Goal: Task Accomplishment & Management: Manage account settings

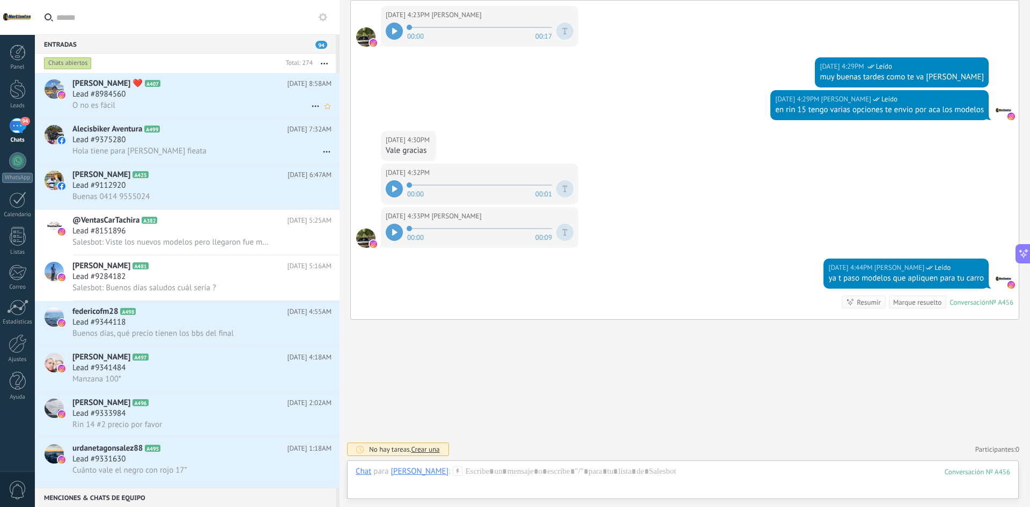
click at [155, 96] on div "Lead #8984560" at bounding box center [201, 94] width 259 height 11
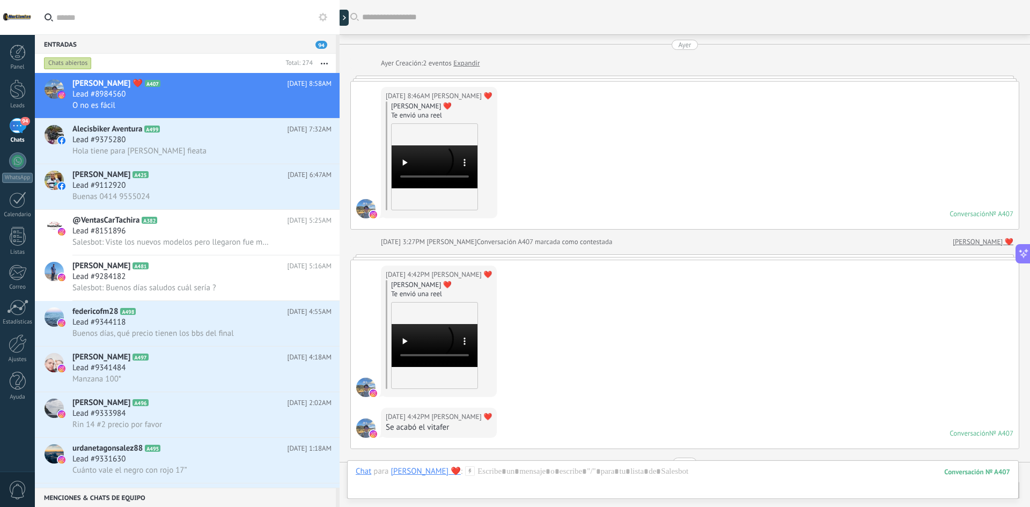
scroll to position [680, 0]
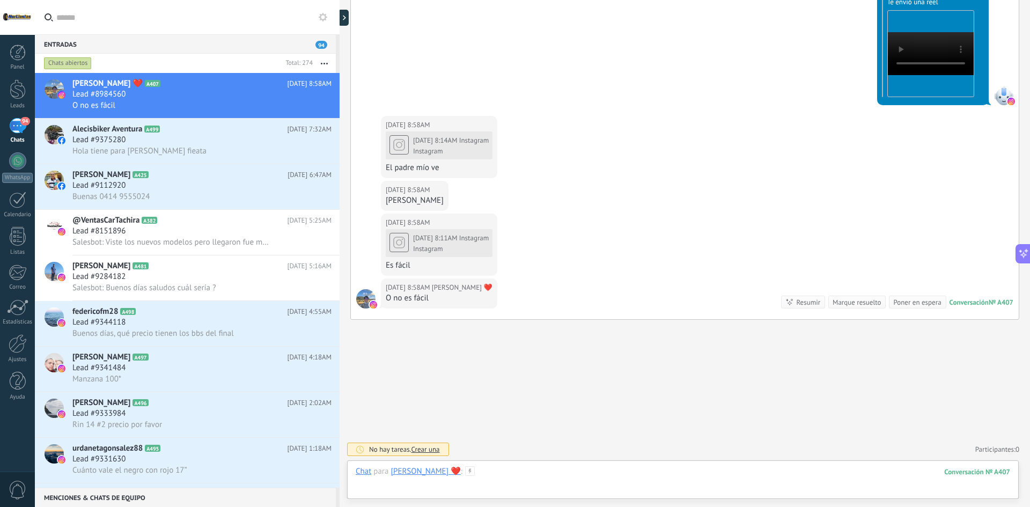
click at [524, 470] on div at bounding box center [683, 482] width 655 height 32
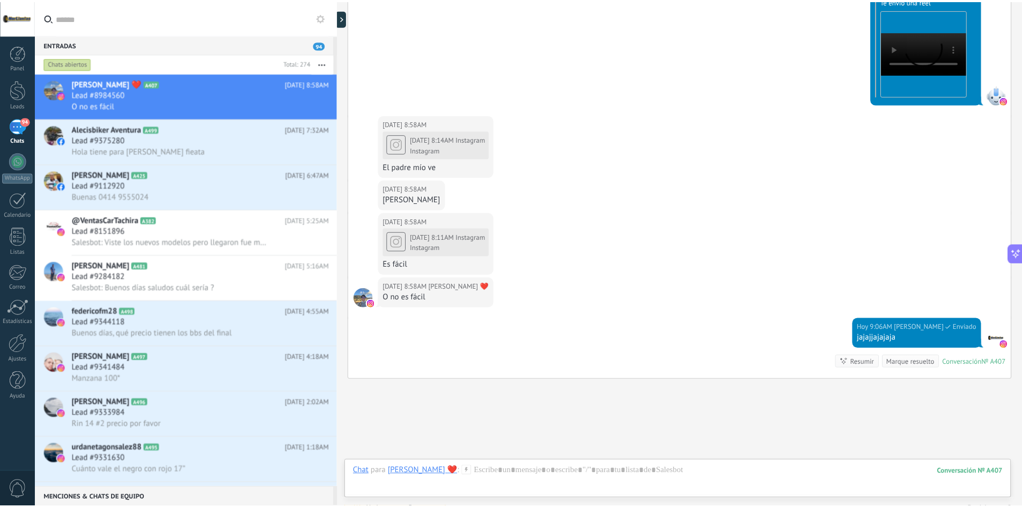
scroll to position [741, 0]
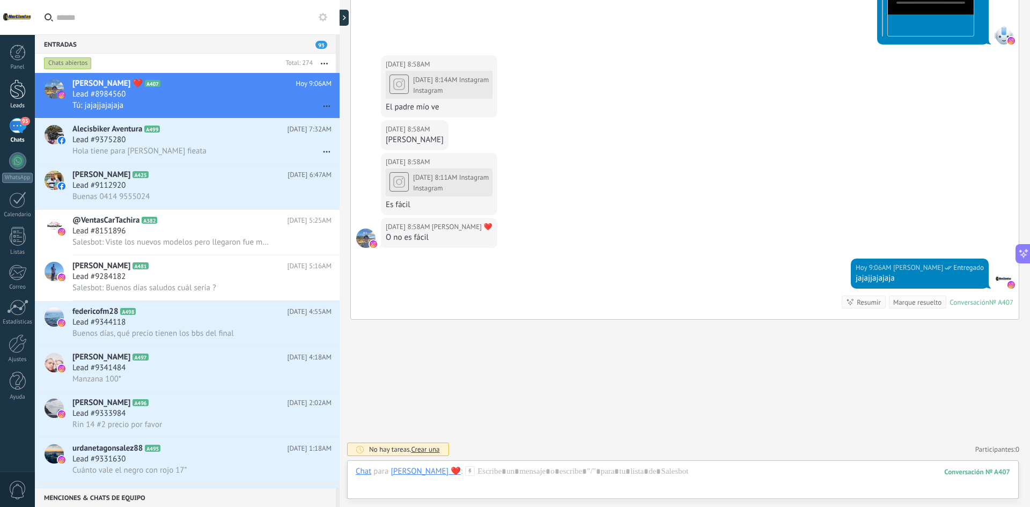
click at [21, 92] on div at bounding box center [18, 89] width 16 height 20
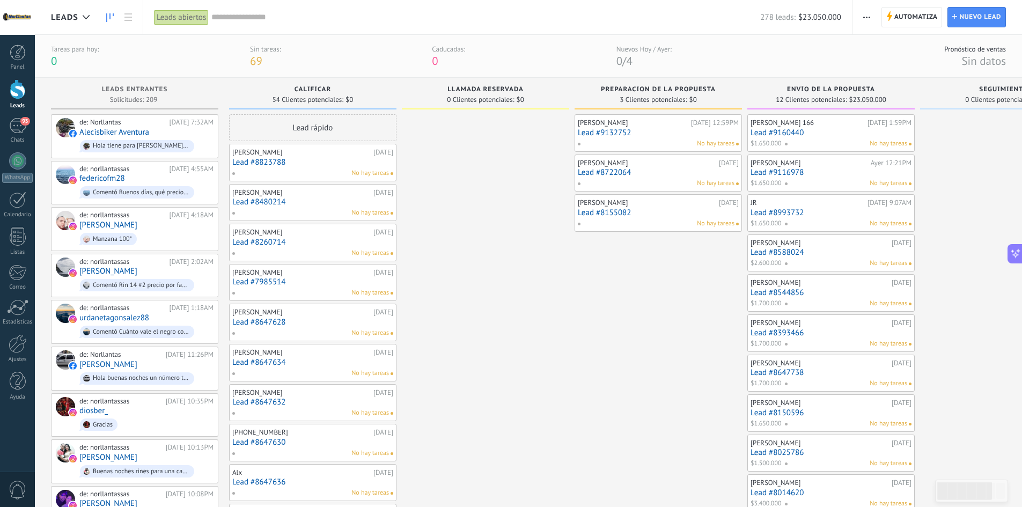
click at [816, 123] on div "[PERSON_NAME] 166" at bounding box center [808, 123] width 114 height 9
click at [793, 129] on link "Lead #9160440" at bounding box center [831, 132] width 161 height 9
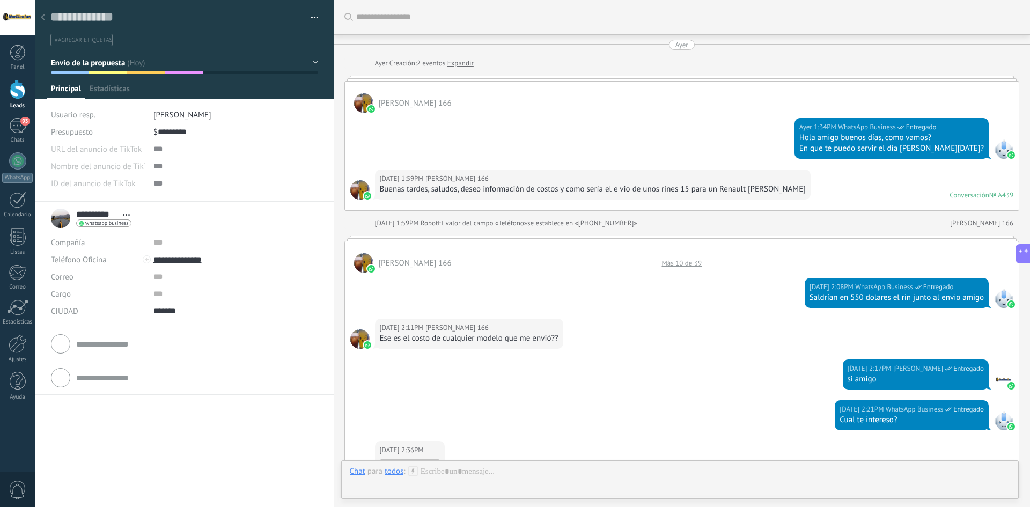
scroll to position [773, 0]
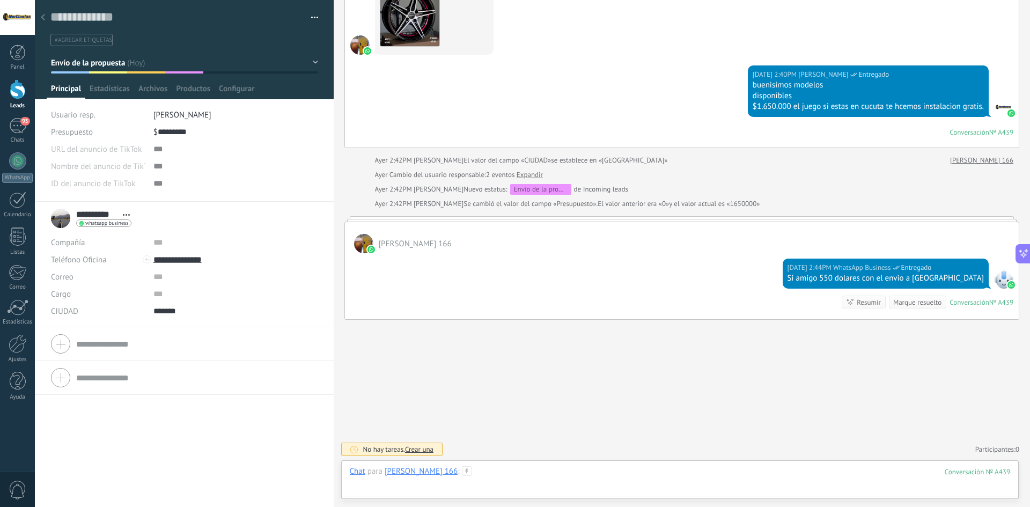
click at [571, 477] on div at bounding box center [680, 482] width 661 height 32
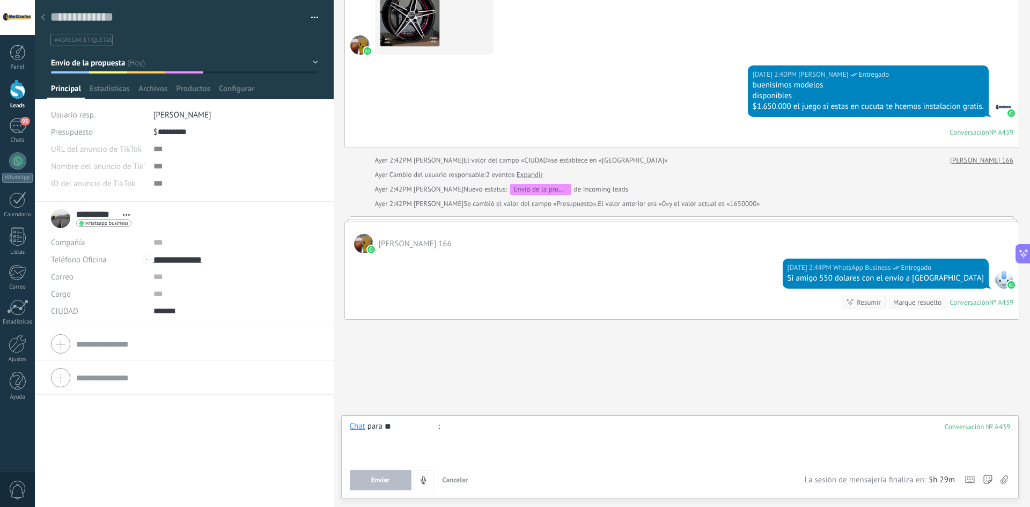
type input "***"
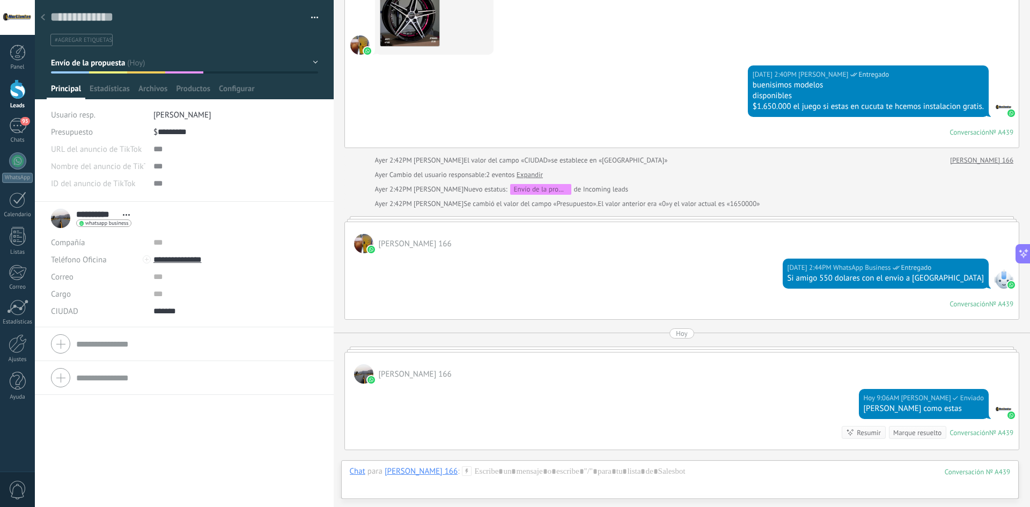
click at [46, 13] on div at bounding box center [42, 18] width 15 height 21
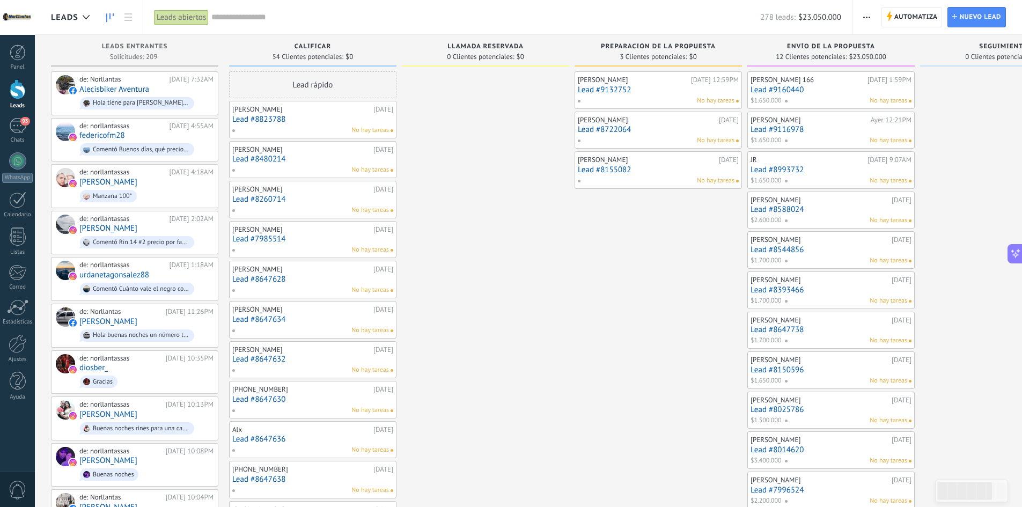
click at [795, 131] on link "Lead #9116978" at bounding box center [831, 129] width 161 height 9
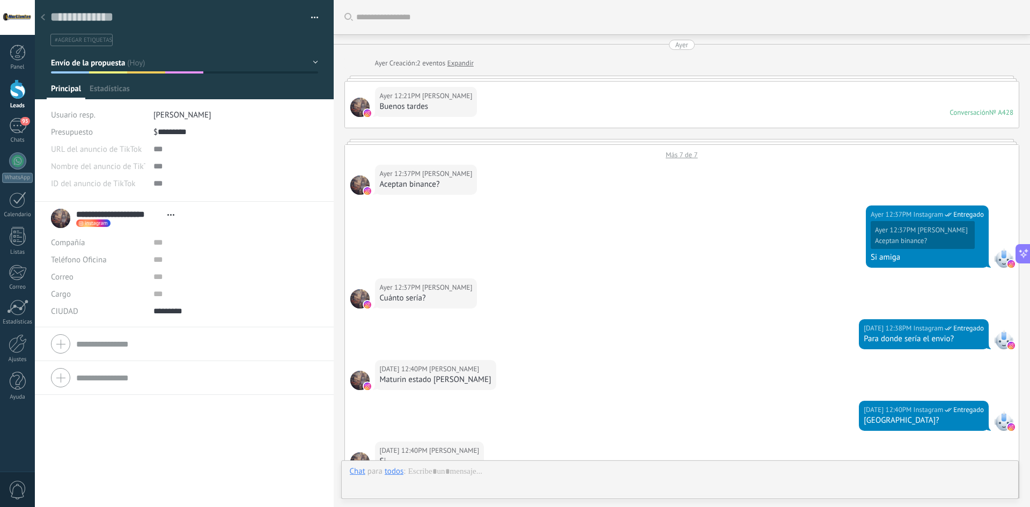
type textarea "**********"
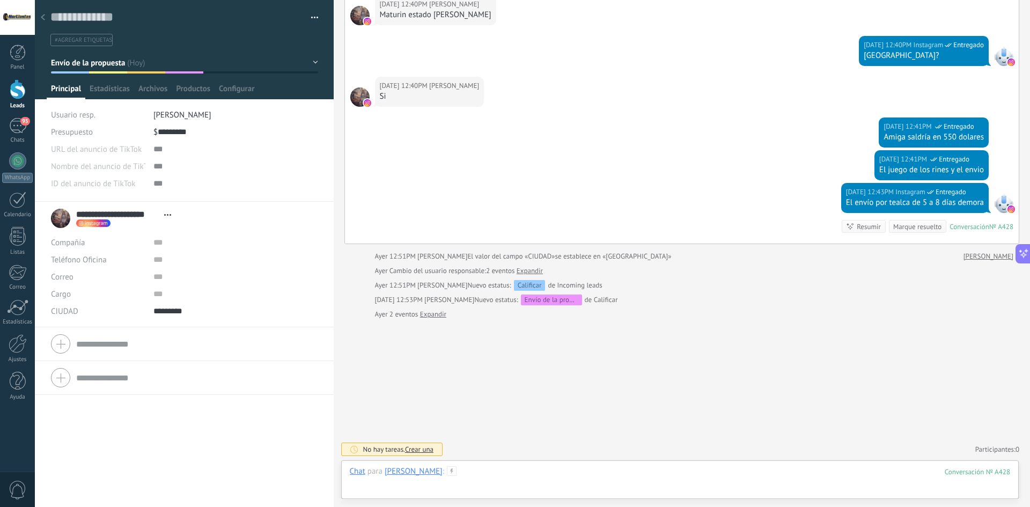
click at [584, 478] on div at bounding box center [680, 482] width 661 height 32
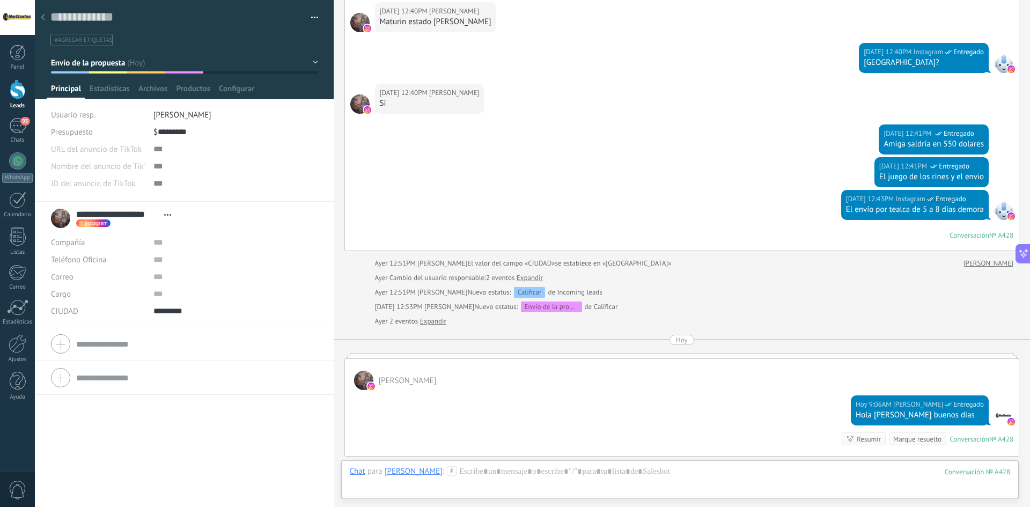
click at [37, 20] on div at bounding box center [42, 18] width 15 height 21
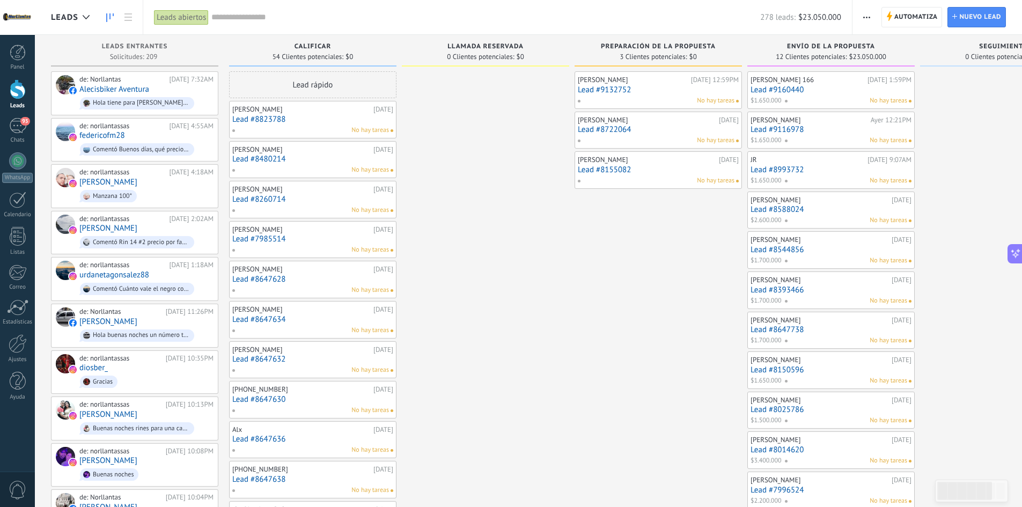
click at [797, 168] on link "Lead #8993732" at bounding box center [831, 169] width 161 height 9
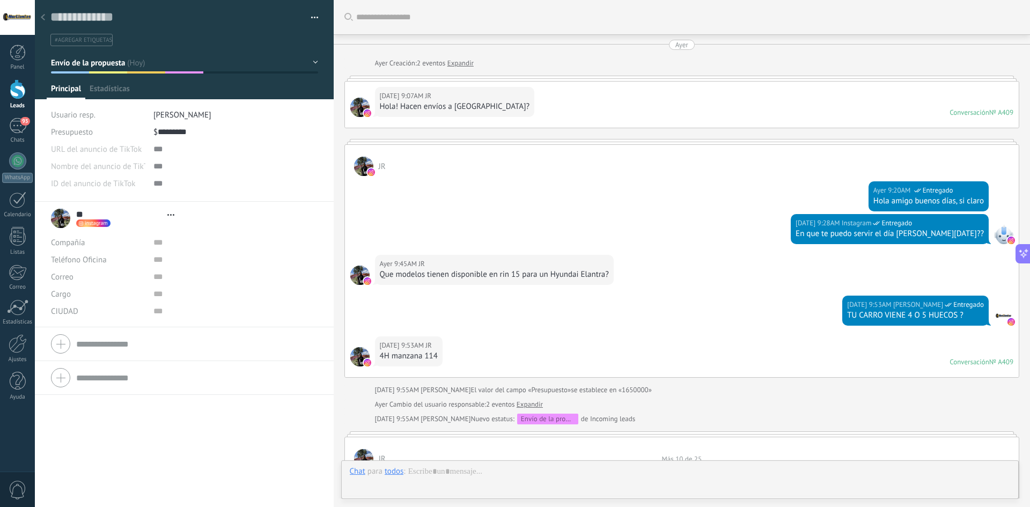
type textarea "**********"
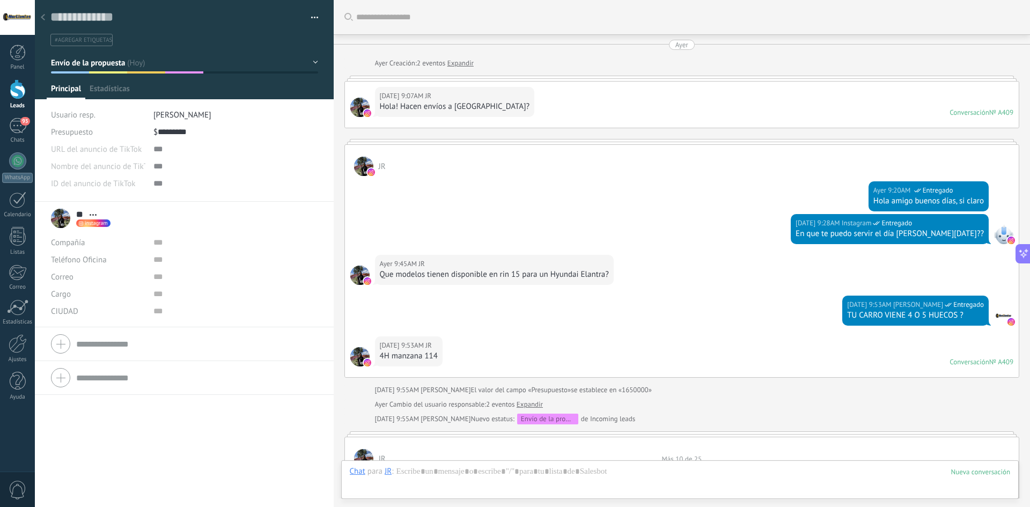
scroll to position [1028, 0]
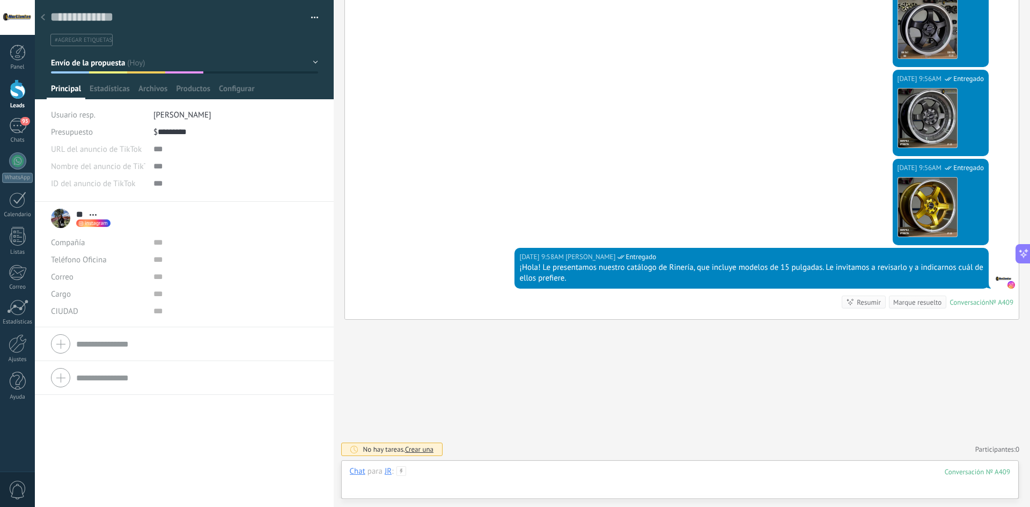
drag, startPoint x: 614, startPoint y: 476, endPoint x: 603, endPoint y: 475, distance: 11.3
click at [619, 476] on div at bounding box center [680, 482] width 661 height 32
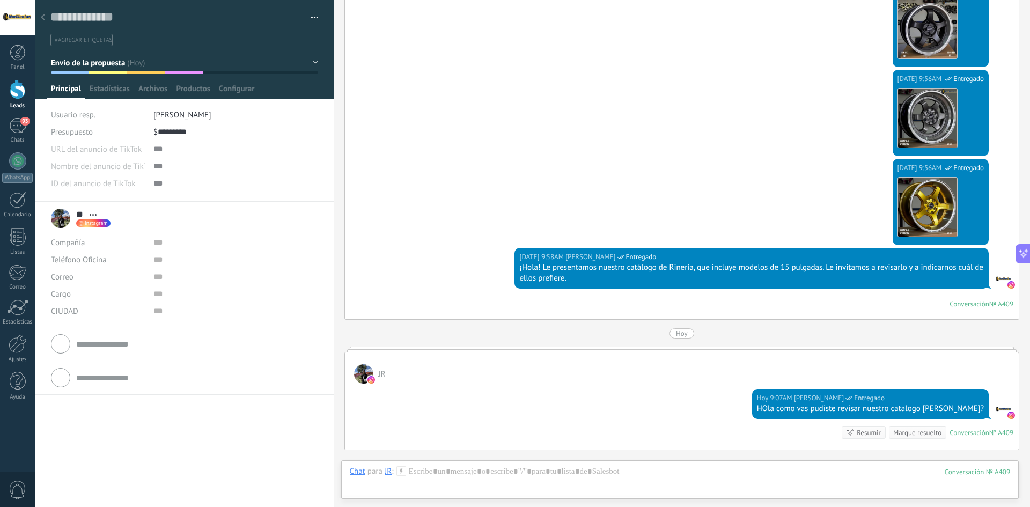
click at [47, 19] on div at bounding box center [42, 18] width 15 height 21
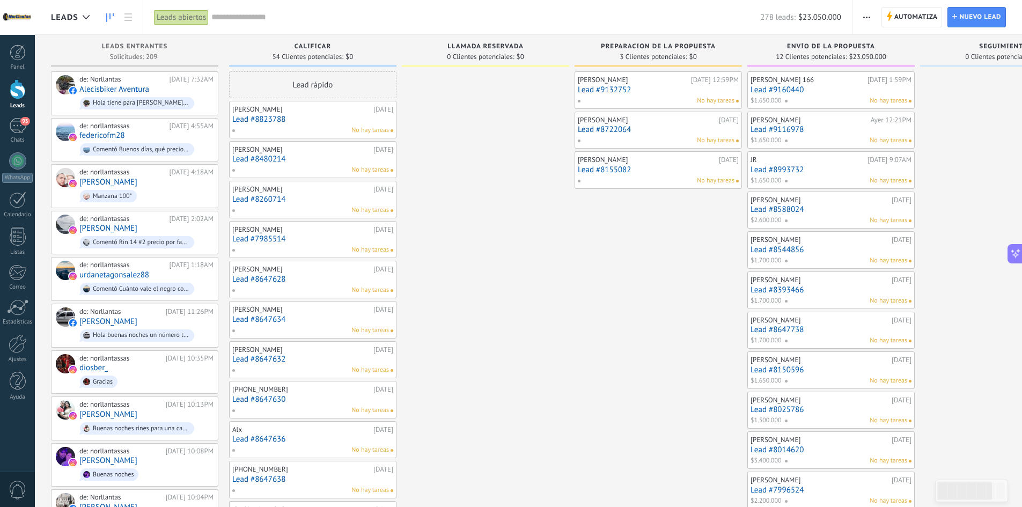
click at [794, 206] on link "Lead #8588024" at bounding box center [831, 209] width 161 height 9
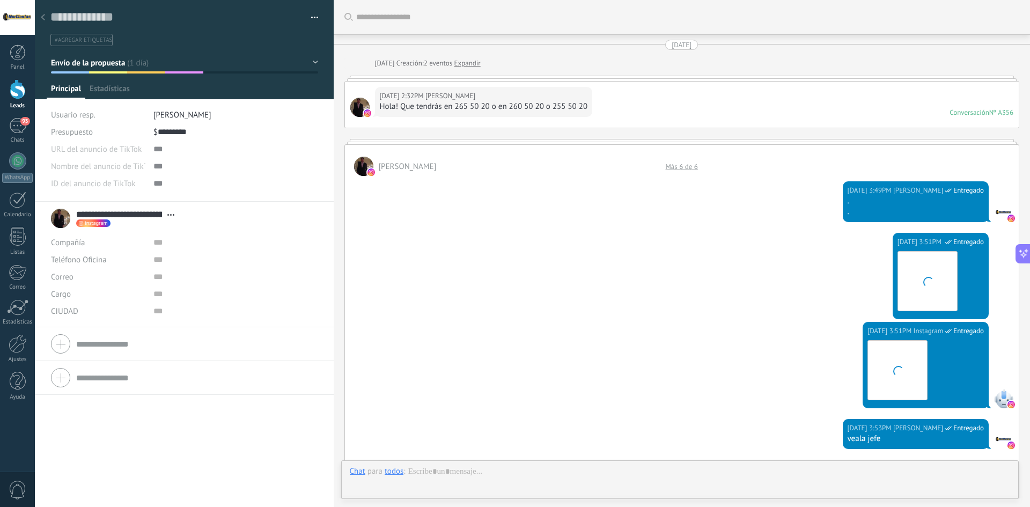
type textarea "**********"
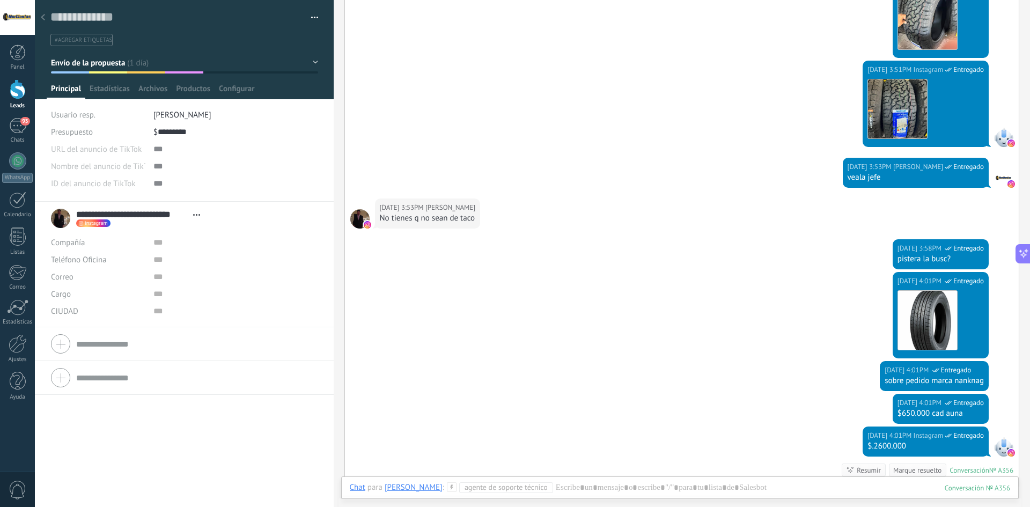
scroll to position [476, 0]
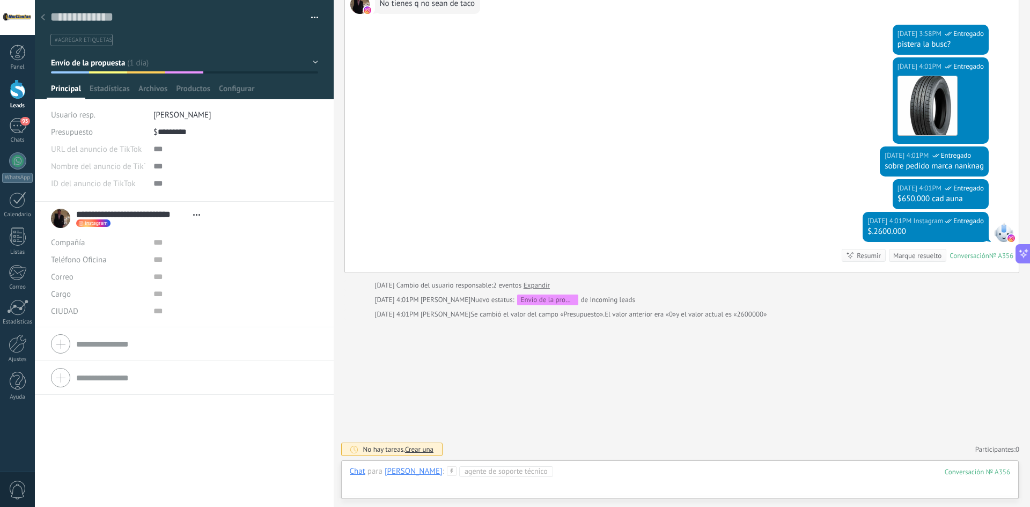
click at [623, 472] on div at bounding box center [680, 482] width 661 height 32
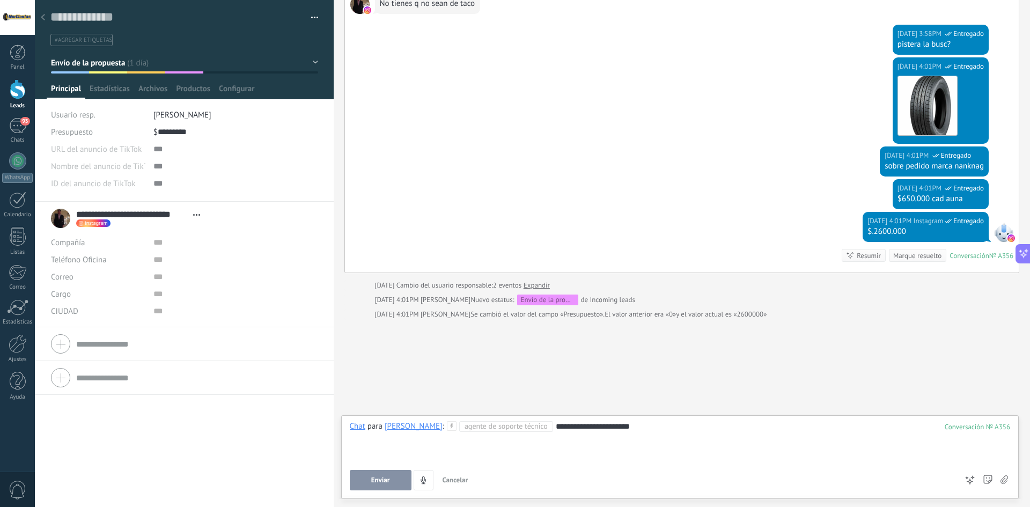
click at [553, 427] on span "Agente de soporte técnico" at bounding box center [506, 426] width 94 height 11
click at [415, 479] on button "4" at bounding box center [424, 480] width 20 height 20
click at [389, 479] on span "Enviar" at bounding box center [380, 481] width 19 height 8
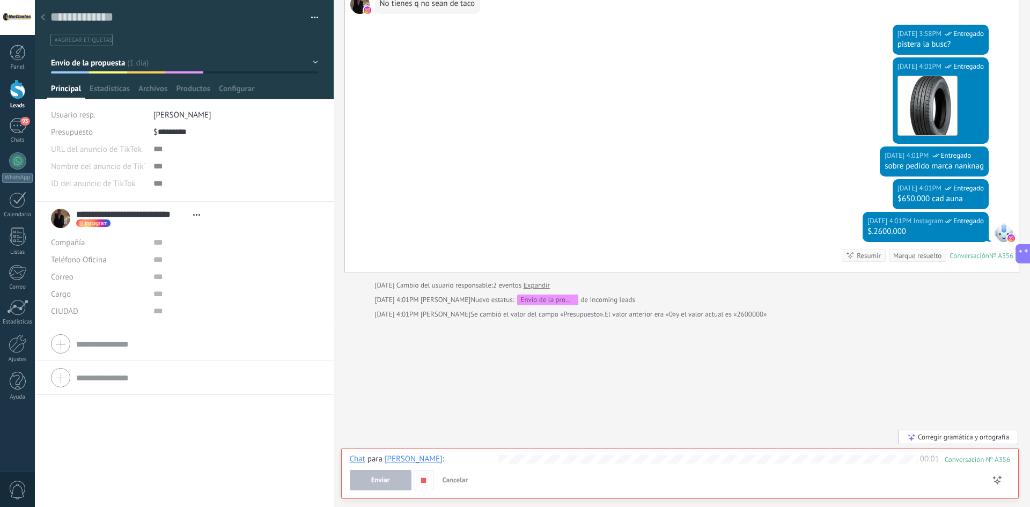
click at [424, 480] on use "button" at bounding box center [423, 480] width 5 height 5
click at [458, 480] on span "Cancelar" at bounding box center [456, 479] width 26 height 9
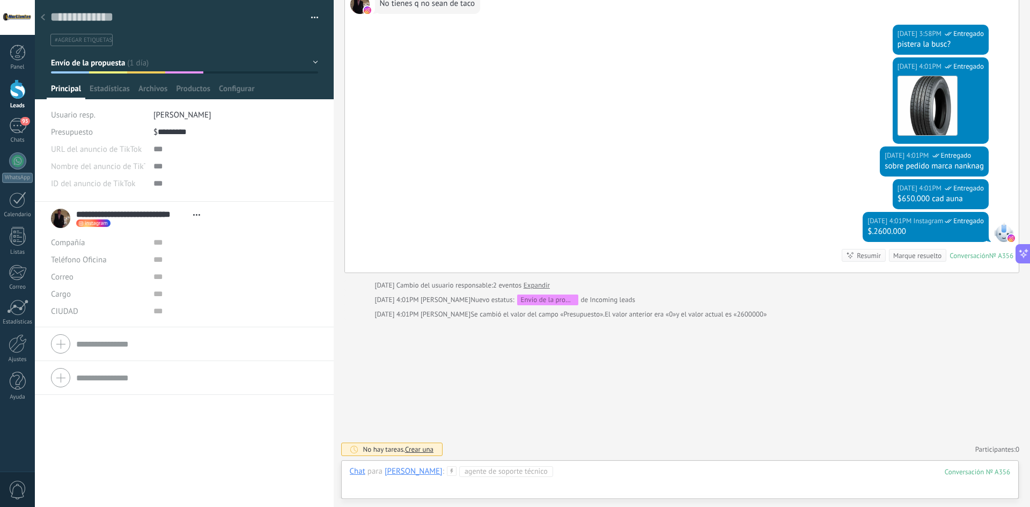
click at [603, 475] on div at bounding box center [680, 482] width 661 height 32
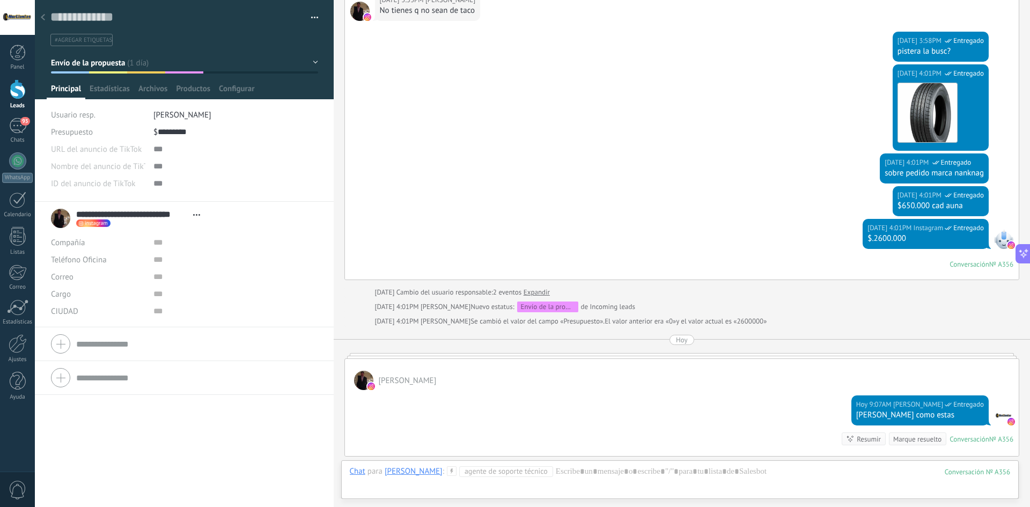
click at [47, 23] on div at bounding box center [42, 18] width 15 height 21
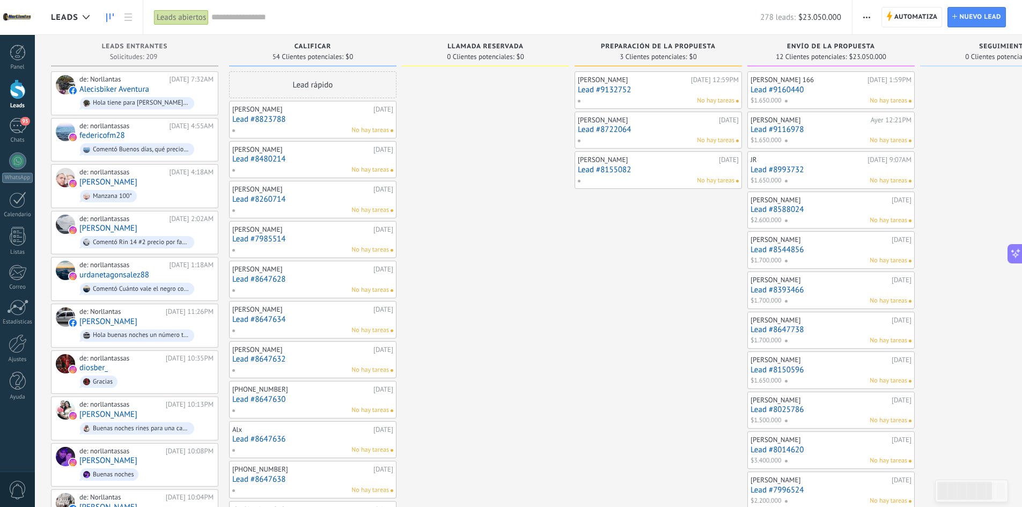
click at [788, 250] on link "Lead #8544856" at bounding box center [831, 249] width 161 height 9
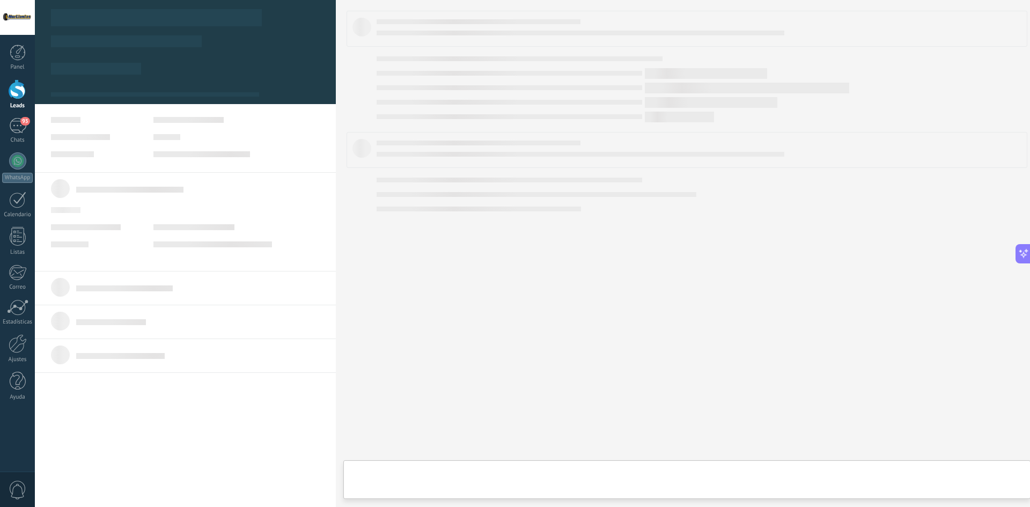
type textarea "**********"
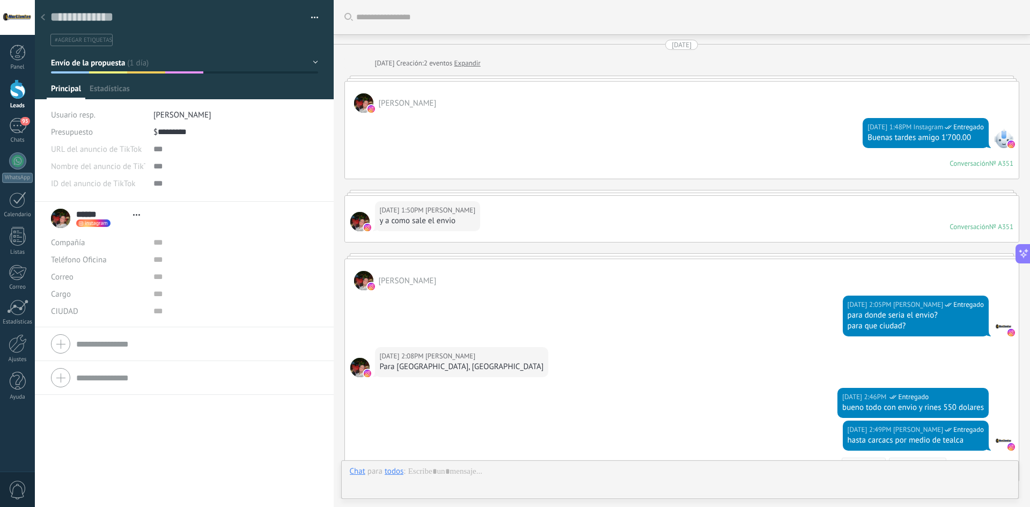
scroll to position [238, 0]
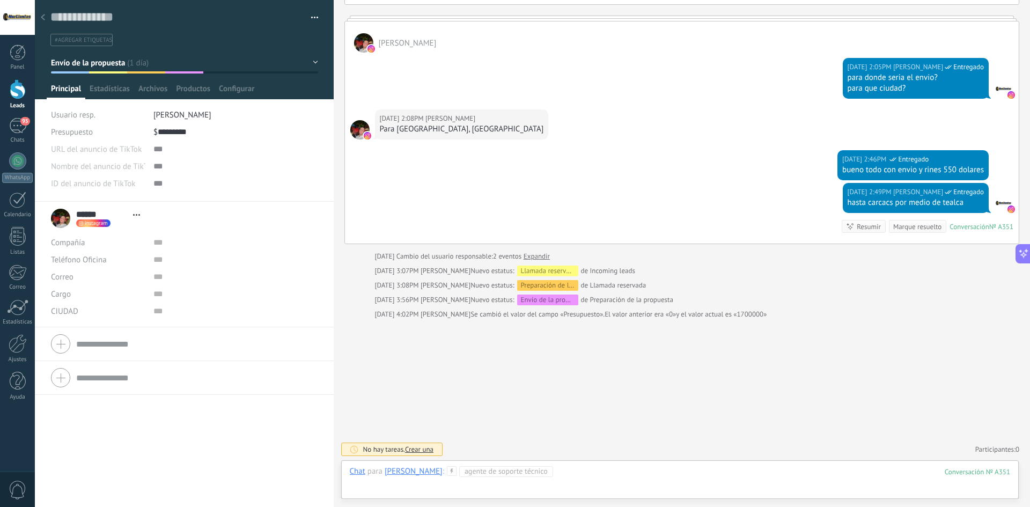
click at [609, 478] on div at bounding box center [680, 482] width 661 height 32
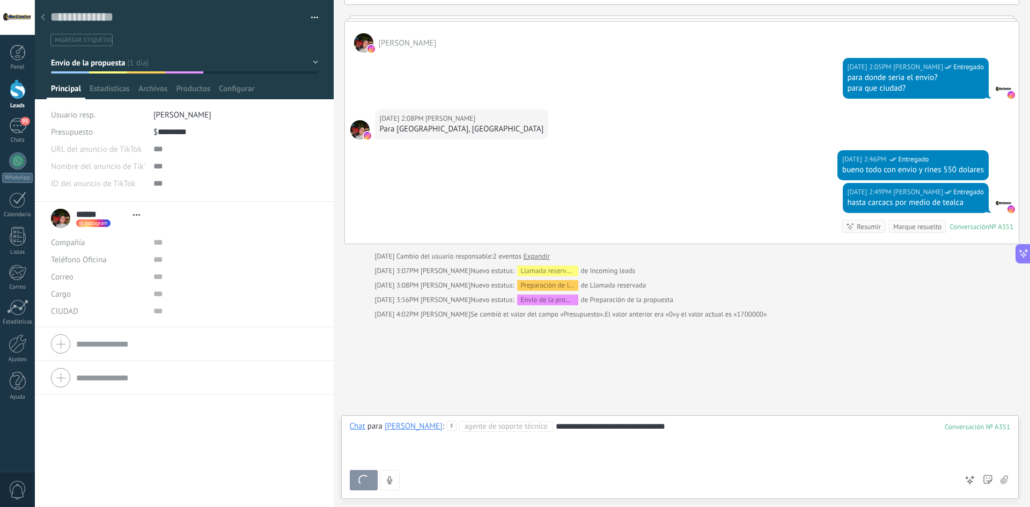
scroll to position [231, 0]
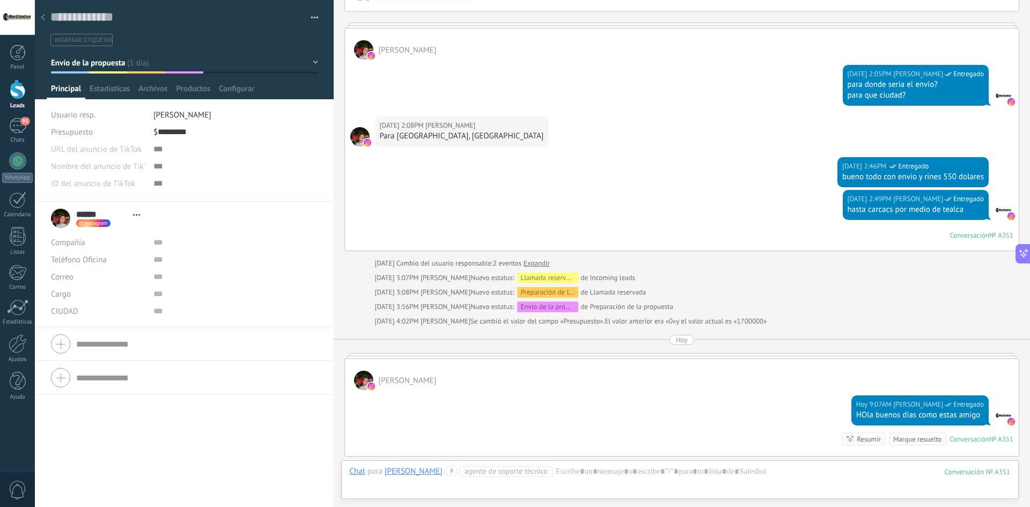
click at [40, 19] on div at bounding box center [42, 18] width 15 height 21
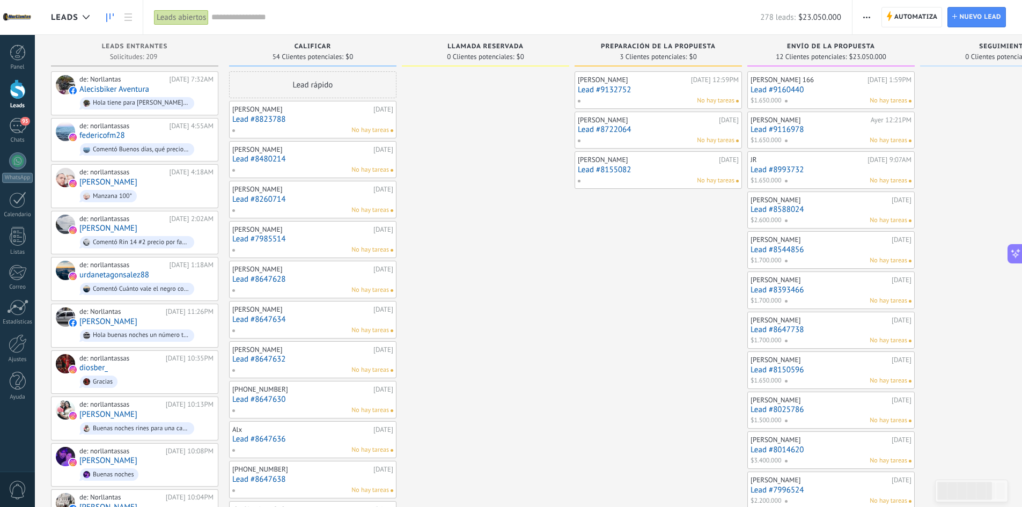
click at [779, 289] on link "Lead #8393466" at bounding box center [831, 289] width 161 height 9
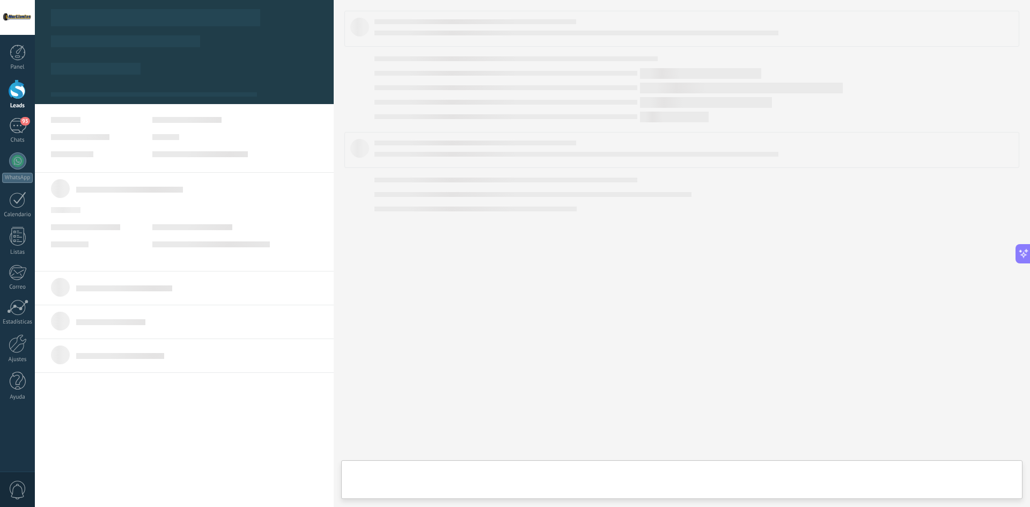
type textarea "**********"
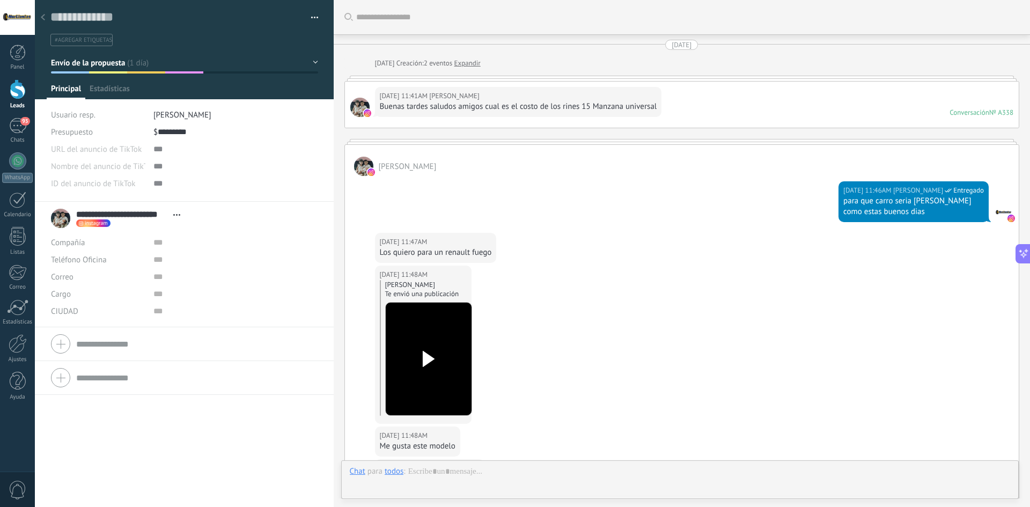
scroll to position [516, 0]
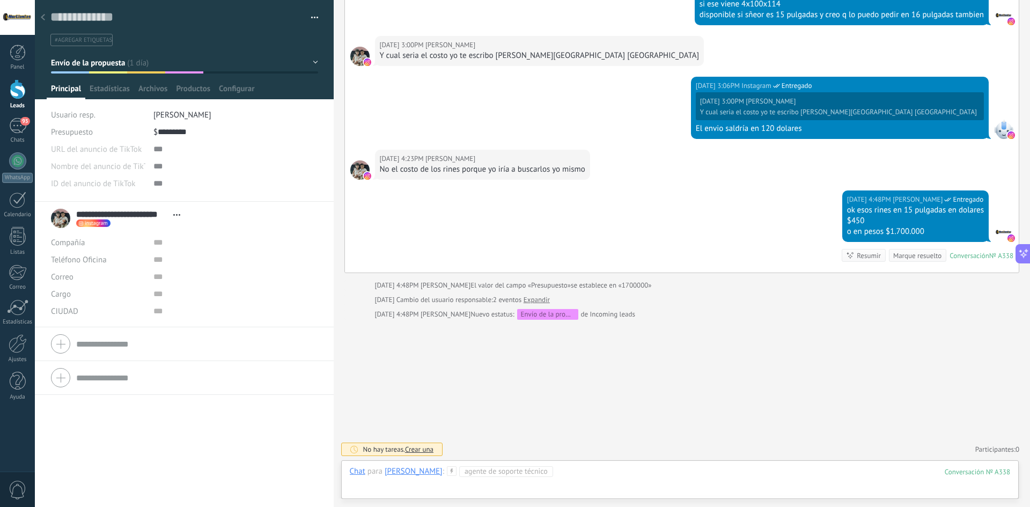
click at [699, 479] on div at bounding box center [680, 482] width 661 height 32
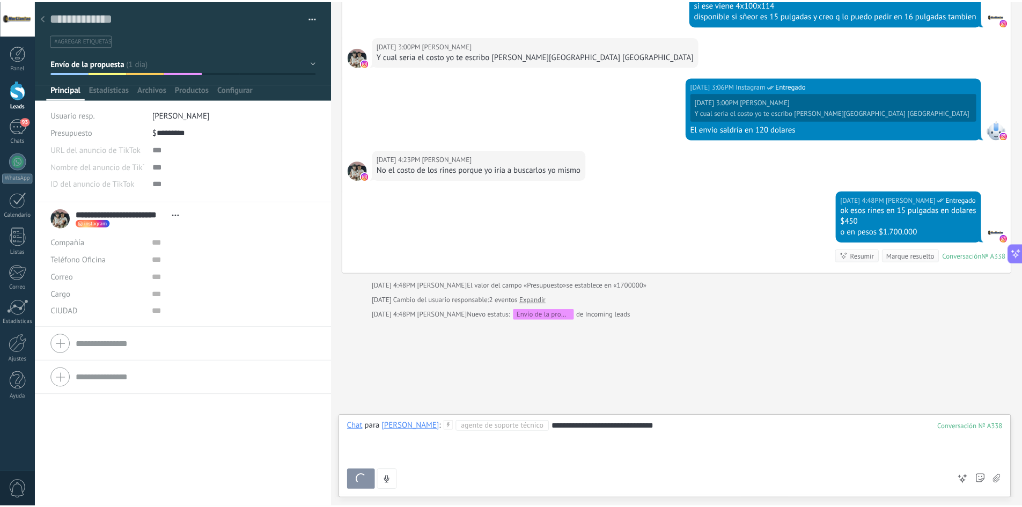
scroll to position [509, 0]
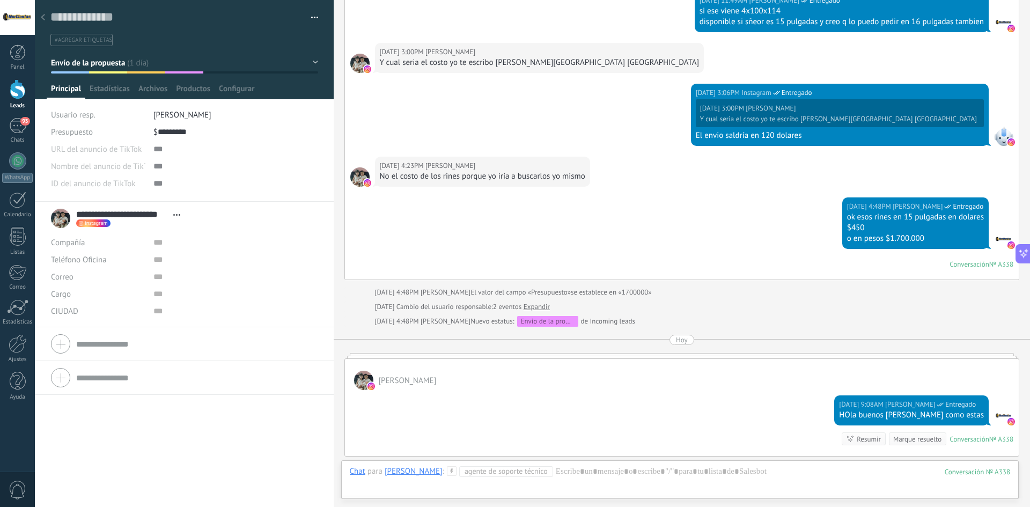
click at [42, 16] on icon at bounding box center [43, 17] width 4 height 6
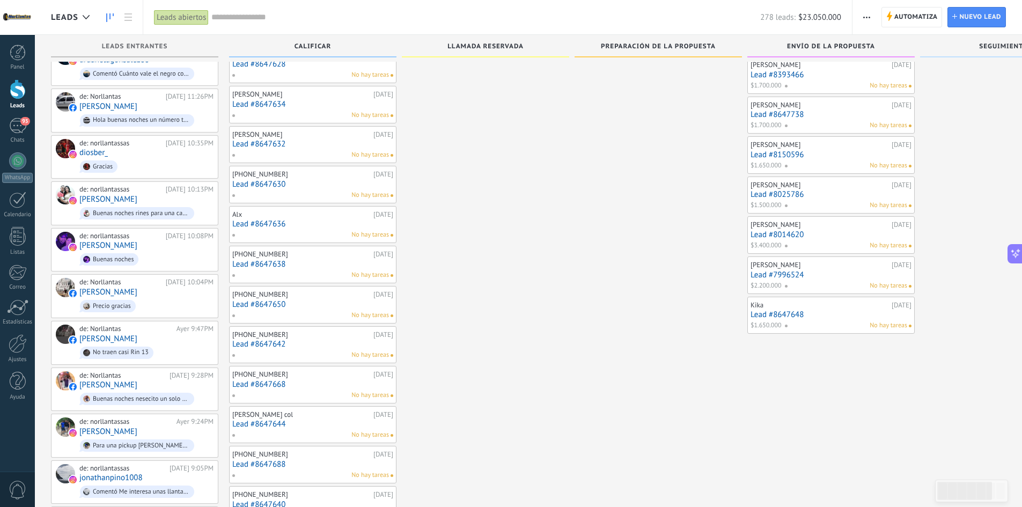
scroll to position [216, 0]
click at [784, 313] on link "Lead #8647648" at bounding box center [831, 313] width 161 height 9
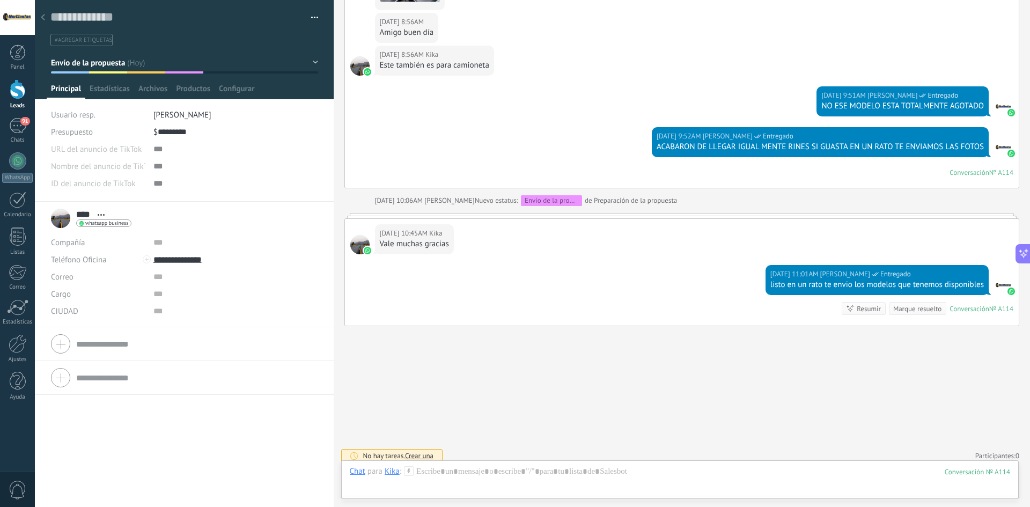
scroll to position [1525, 0]
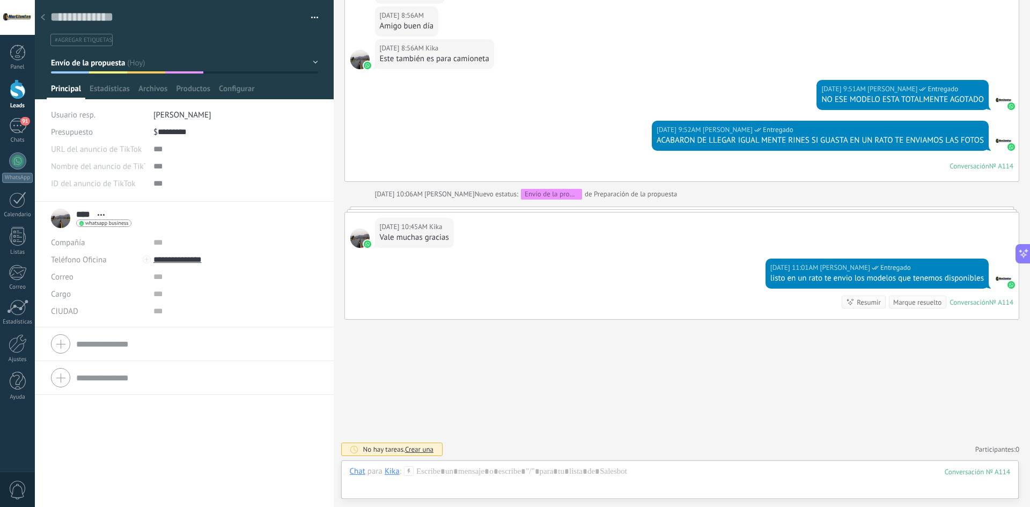
click at [45, 19] on icon at bounding box center [43, 17] width 4 height 6
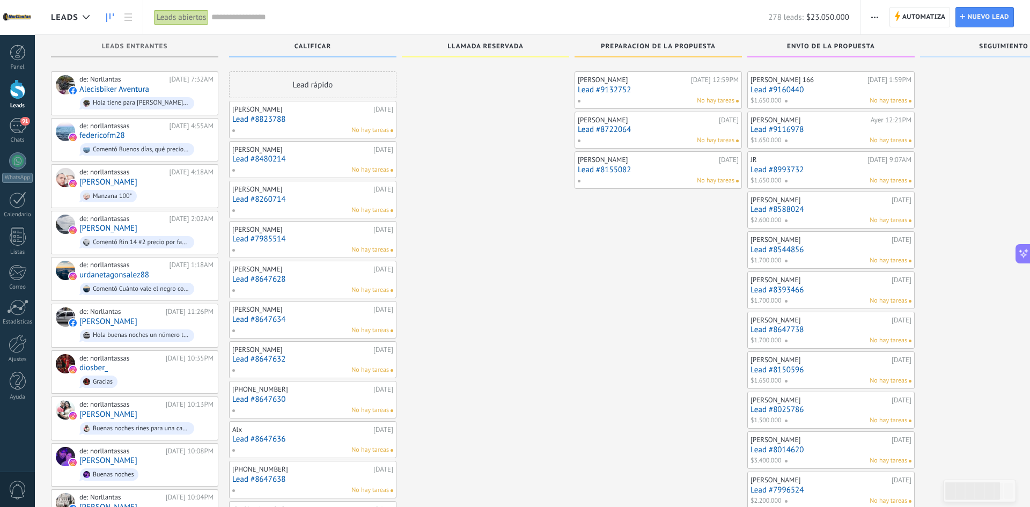
scroll to position [216, 0]
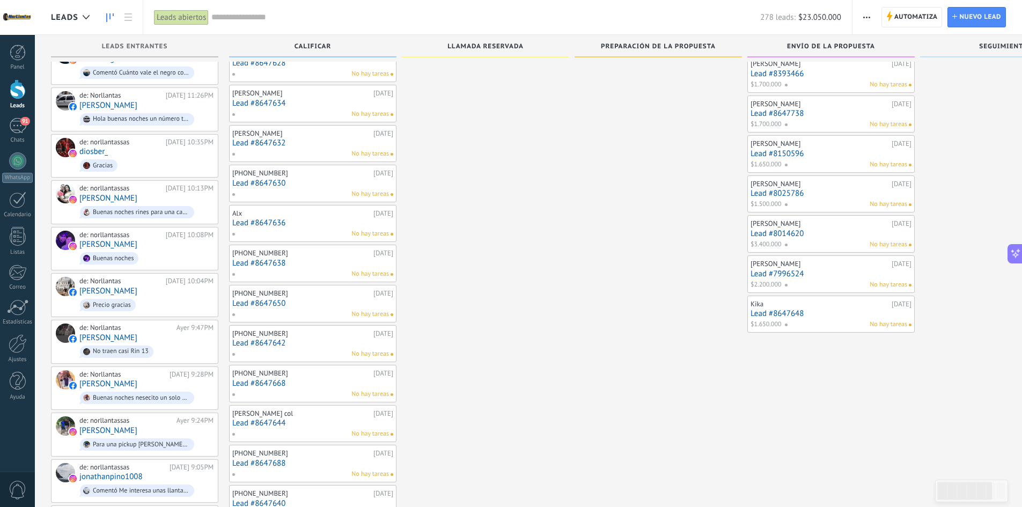
click at [790, 271] on link "Lead #7996524" at bounding box center [831, 273] width 161 height 9
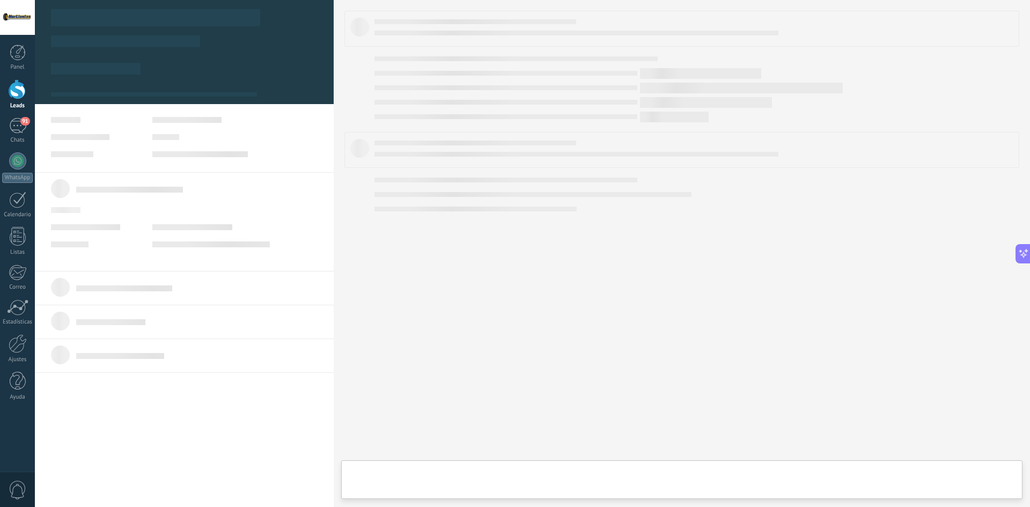
type textarea "**********"
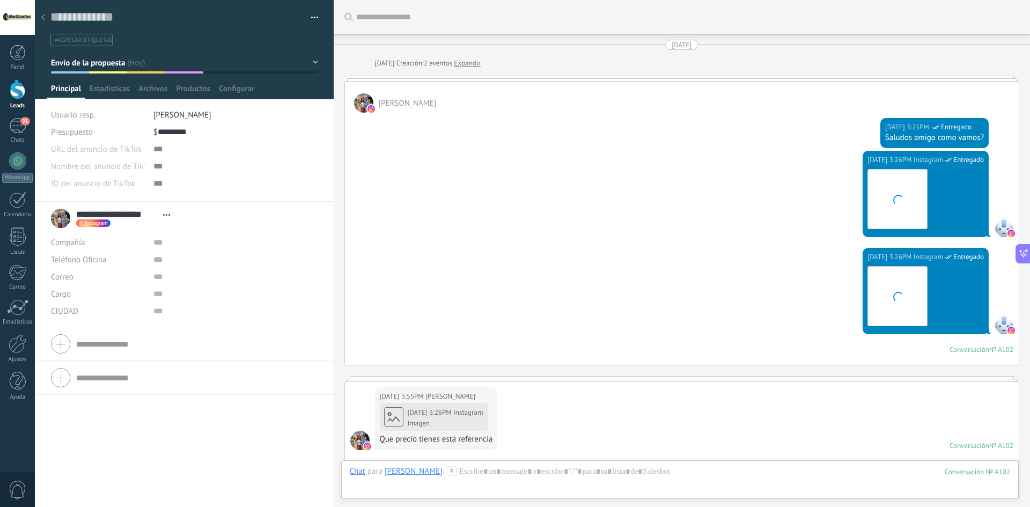
scroll to position [610, 0]
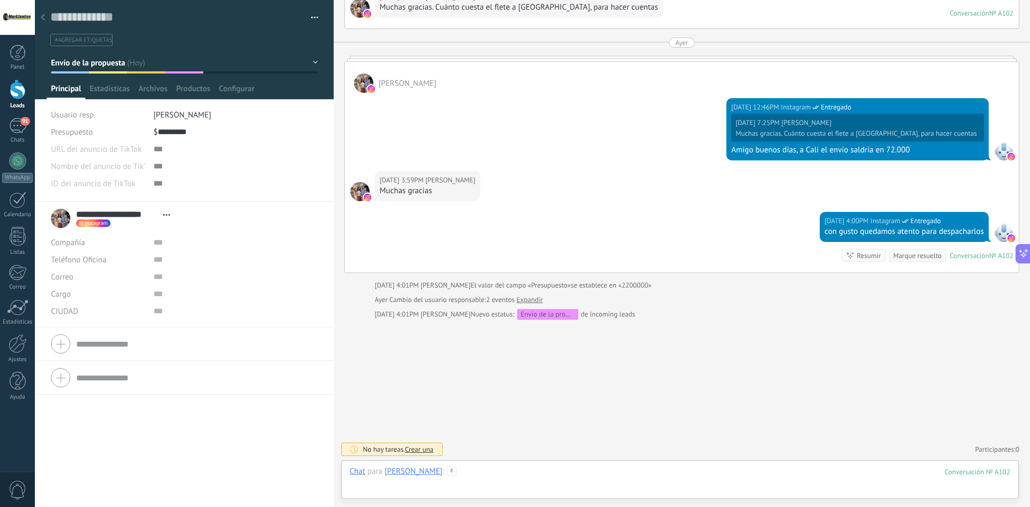
click at [643, 472] on div at bounding box center [680, 482] width 661 height 32
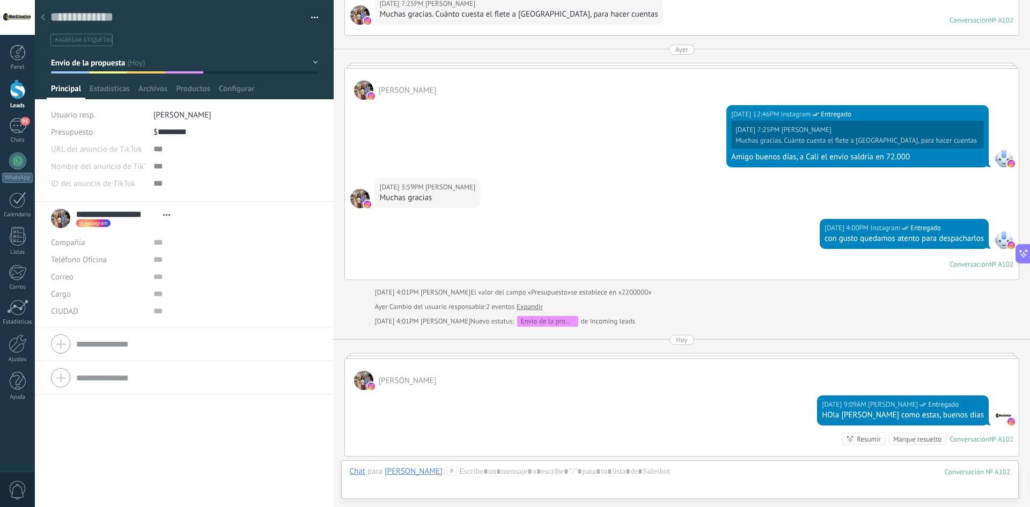
click at [41, 16] on icon at bounding box center [43, 17] width 4 height 6
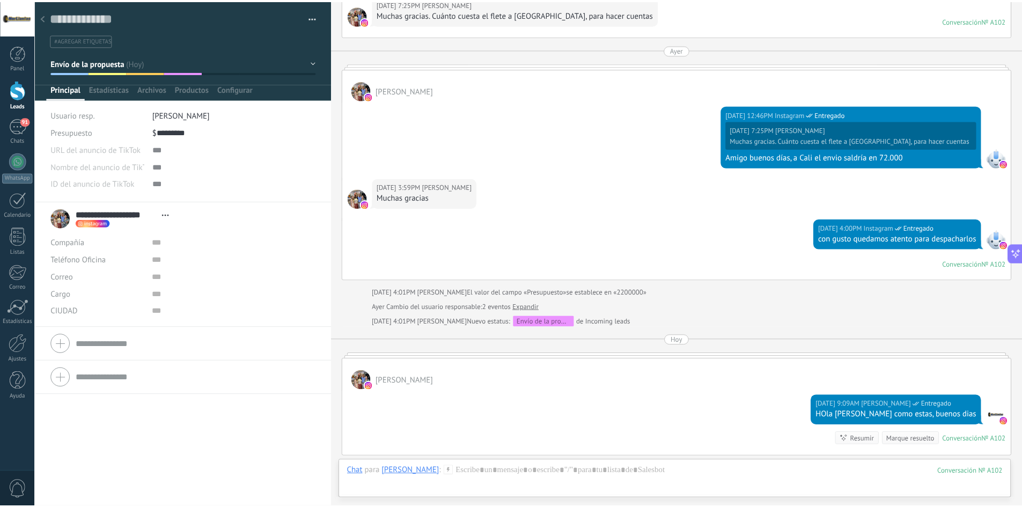
scroll to position [216, 0]
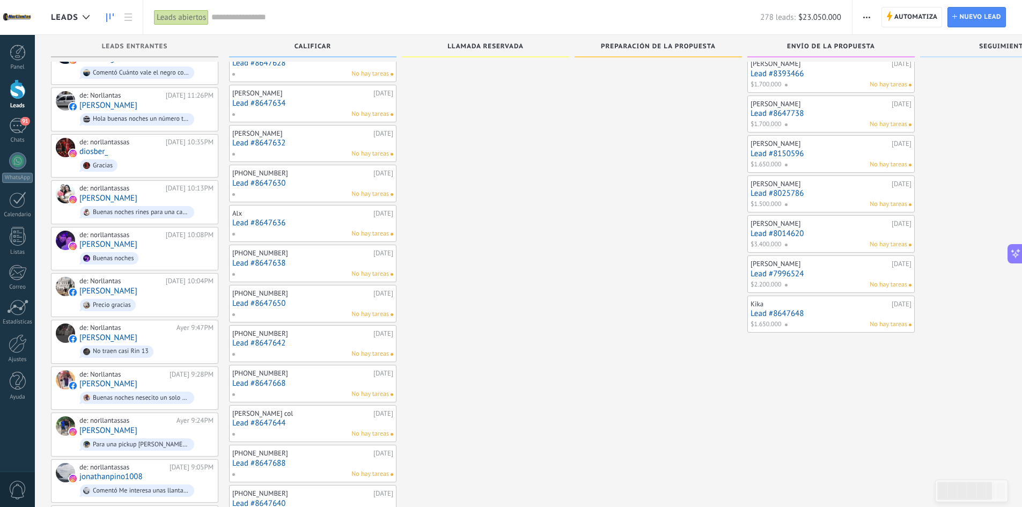
click at [781, 235] on link "Lead #8014620" at bounding box center [831, 233] width 161 height 9
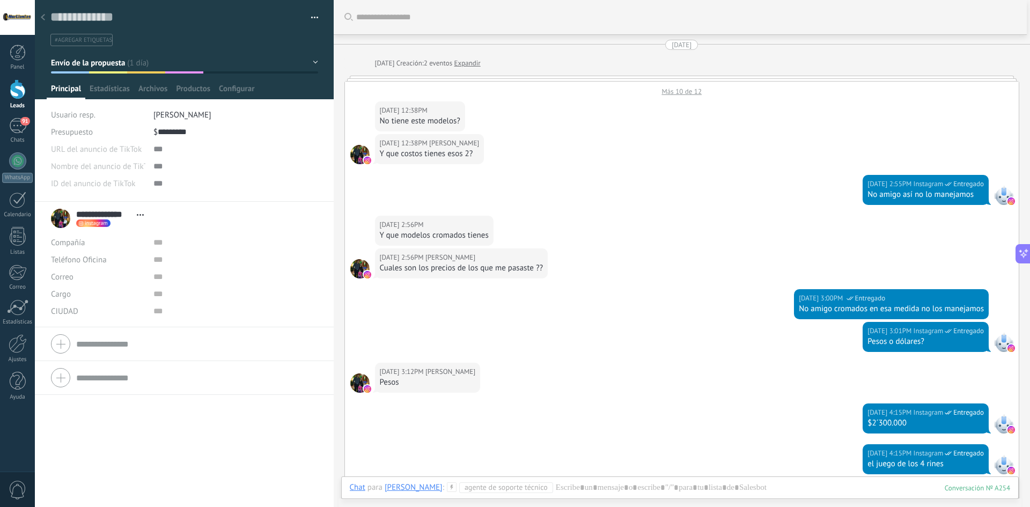
click at [37, 18] on div at bounding box center [42, 18] width 15 height 21
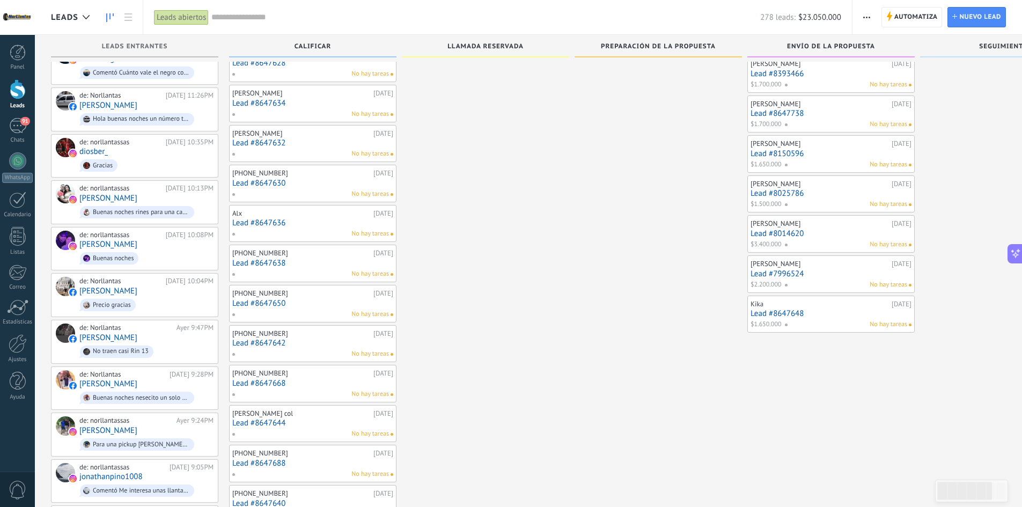
click at [787, 192] on link "Lead #8025786" at bounding box center [831, 193] width 161 height 9
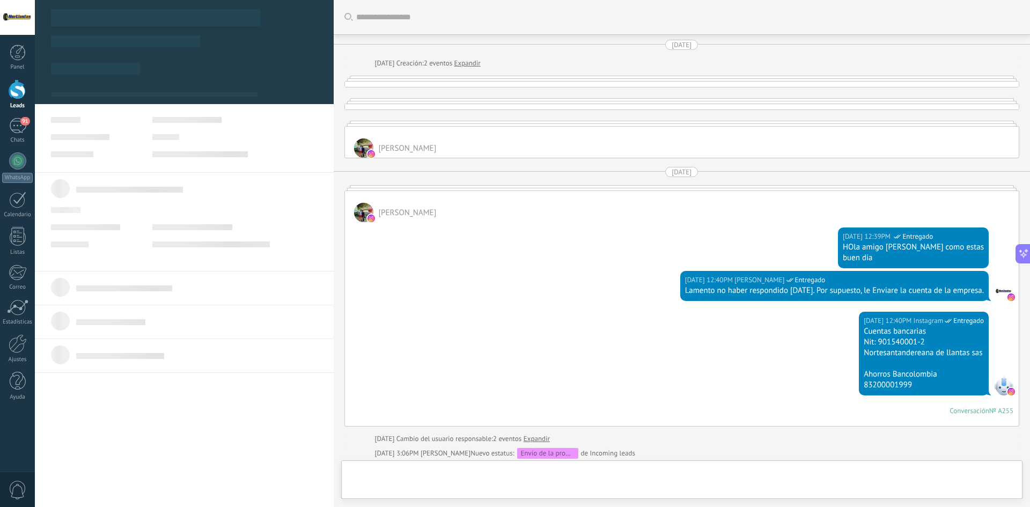
type textarea "**********"
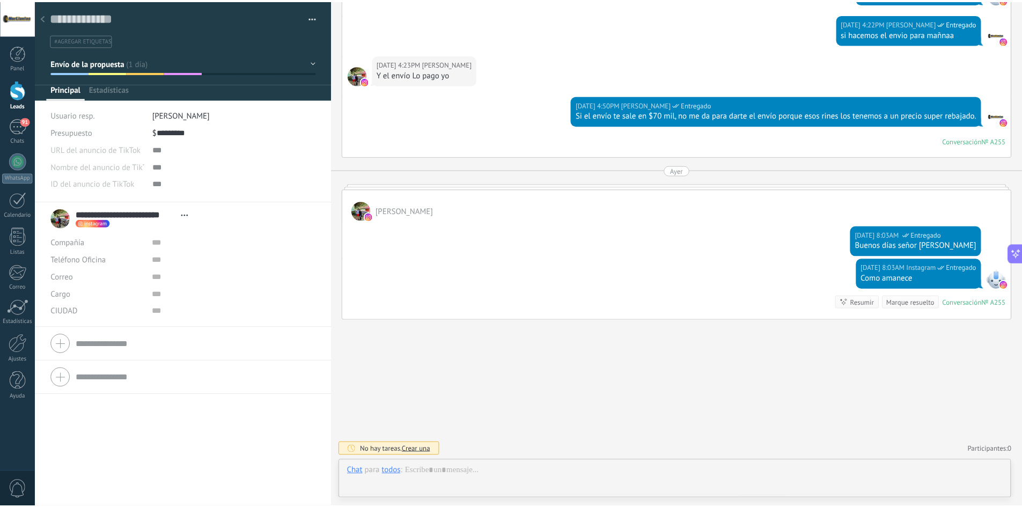
scroll to position [16, 0]
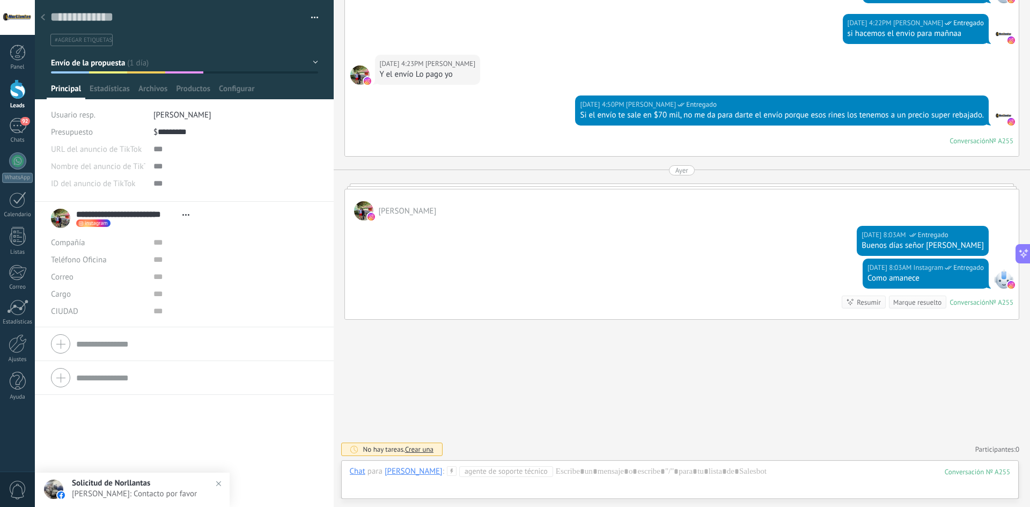
click at [619, 461] on div "Chat Correo Nota Tarea Chat para [PERSON_NAME] : Agente de soporte técnico 255 …" at bounding box center [680, 479] width 678 height 39
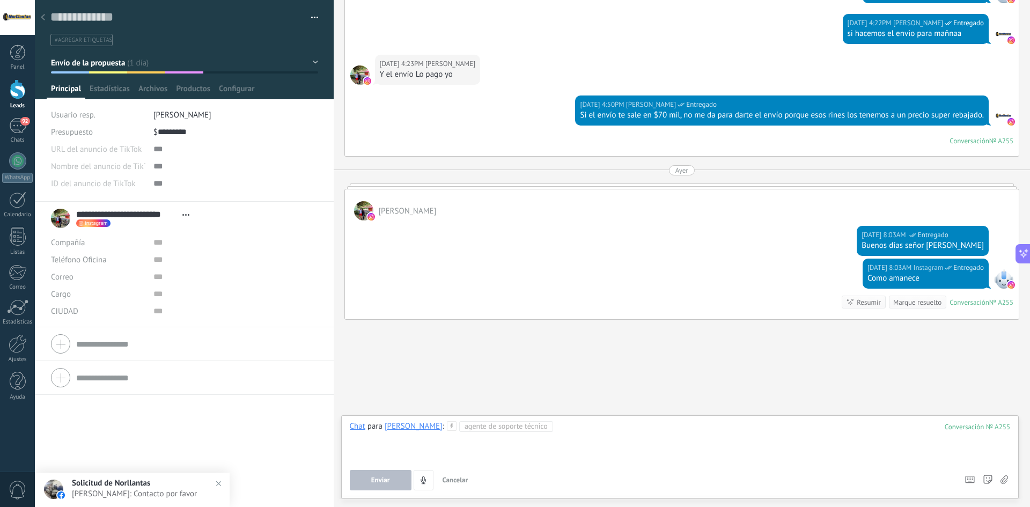
drag, startPoint x: 620, startPoint y: 460, endPoint x: 642, endPoint y: 471, distance: 24.7
click at [642, 471] on div "Chat para [PERSON_NAME] : Agente de soporte técnico 255 Enviar Cancelar Rastrea…" at bounding box center [680, 455] width 661 height 69
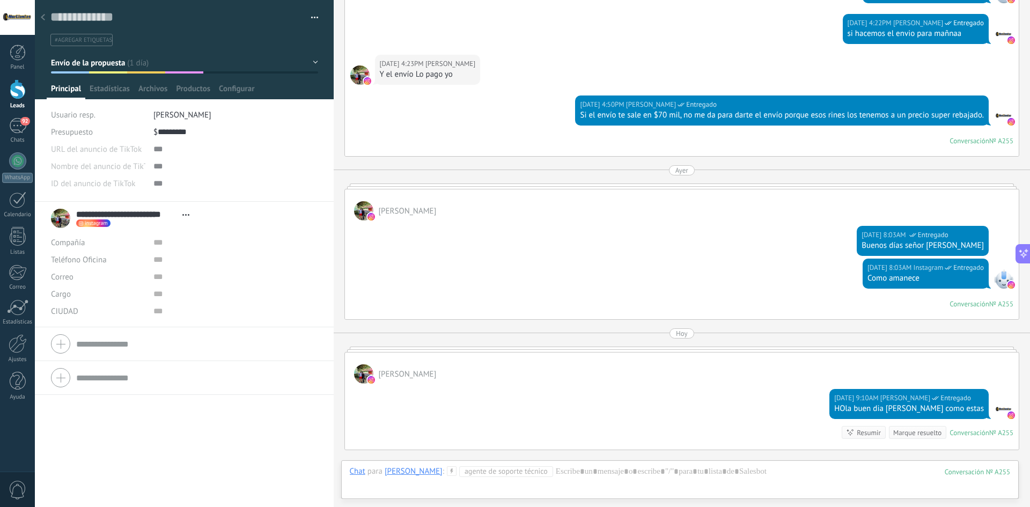
click at [19, 88] on div at bounding box center [18, 89] width 16 height 20
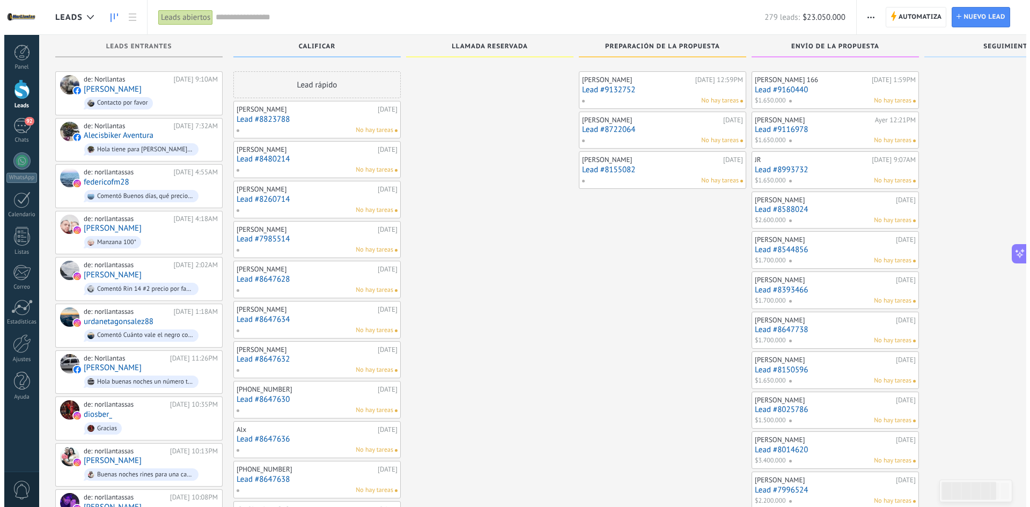
scroll to position [215, 0]
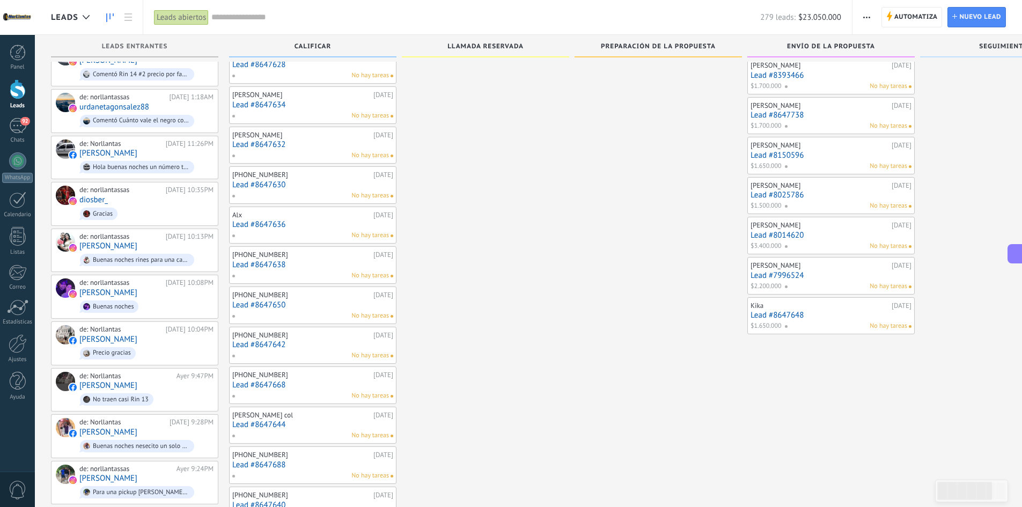
click at [778, 326] on span "$1.650.000" at bounding box center [766, 326] width 31 height 10
click at [780, 320] on link "Lead #8647648" at bounding box center [831, 315] width 161 height 9
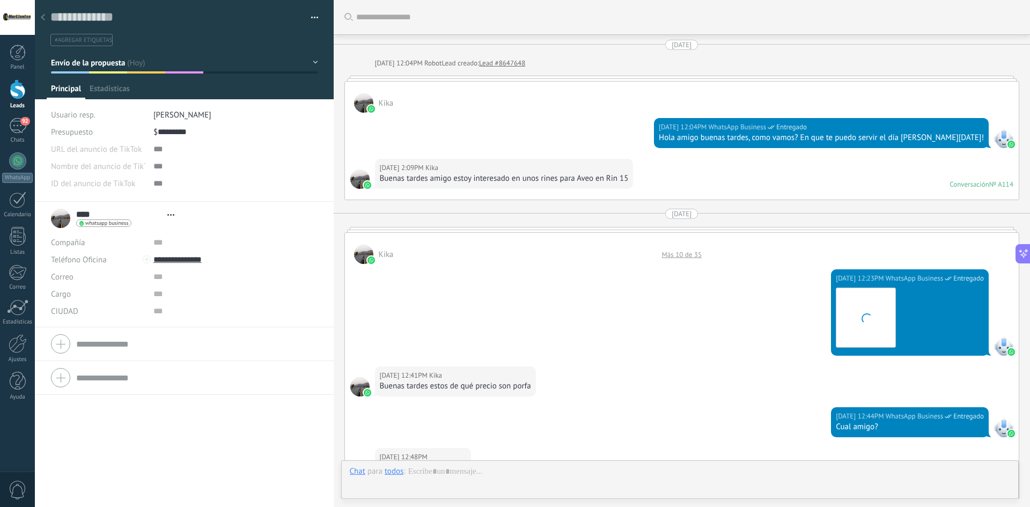
type textarea "**********"
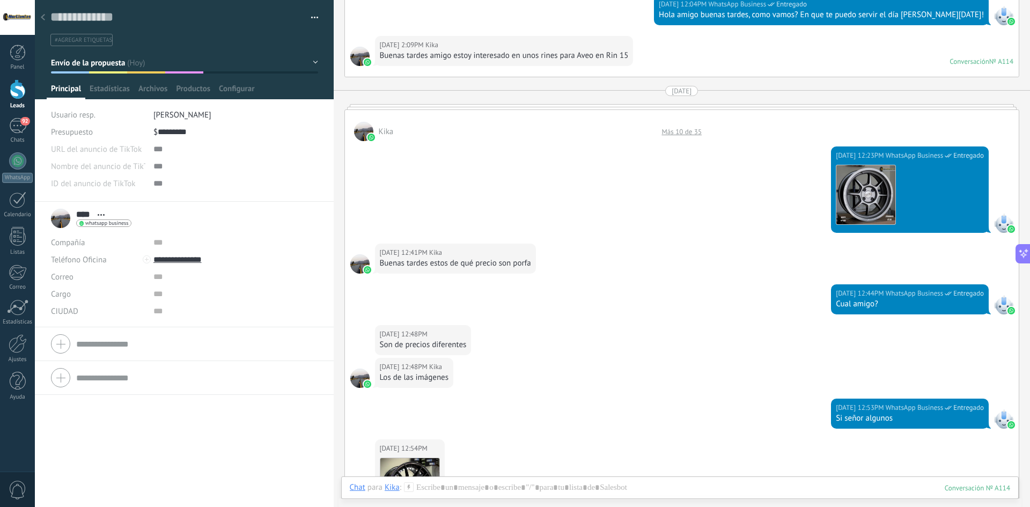
scroll to position [22, 0]
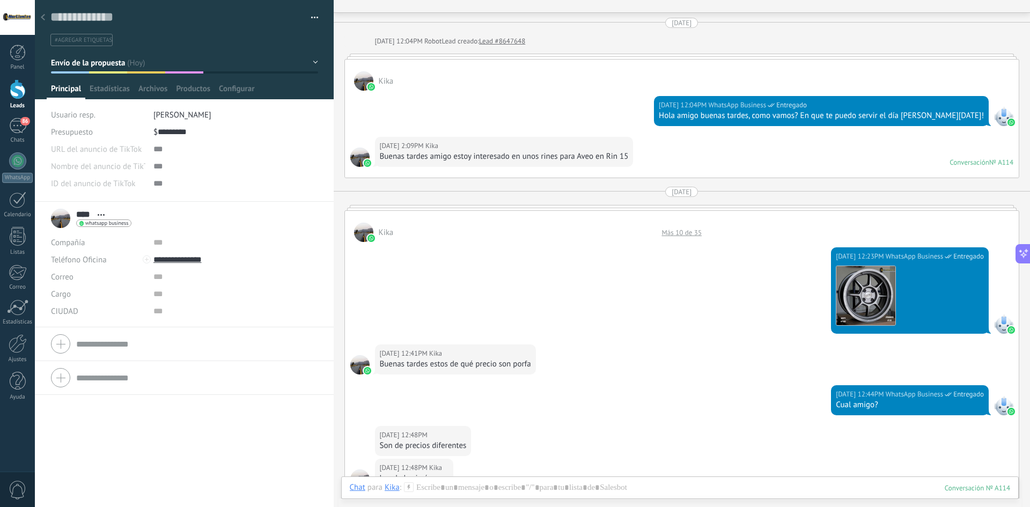
click at [43, 11] on div at bounding box center [42, 18] width 15 height 21
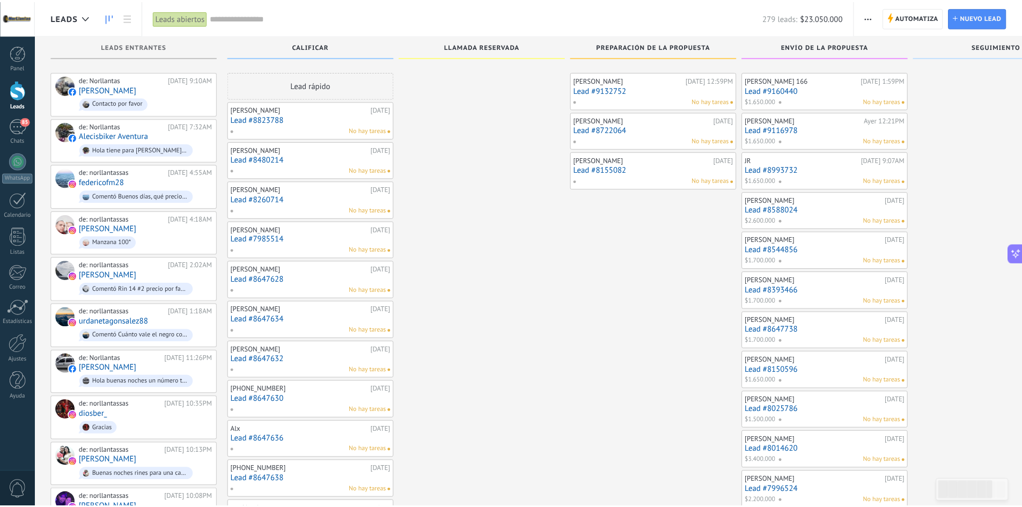
scroll to position [215, 0]
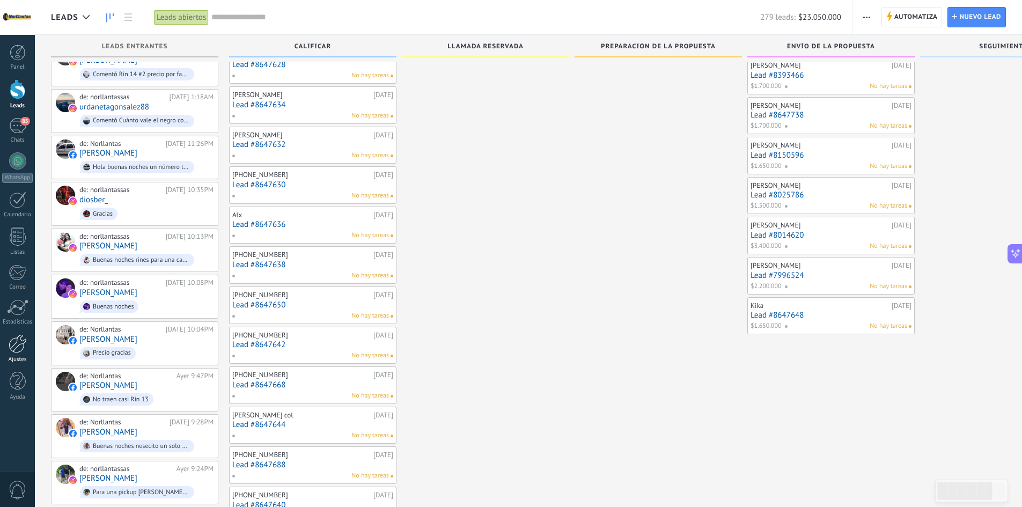
click at [20, 350] on div at bounding box center [18, 343] width 18 height 19
